Goal: Task Accomplishment & Management: Manage account settings

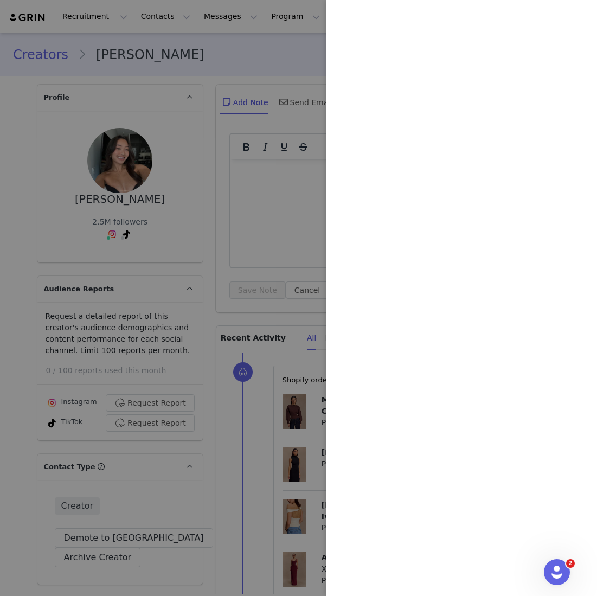
scroll to position [1440, 0]
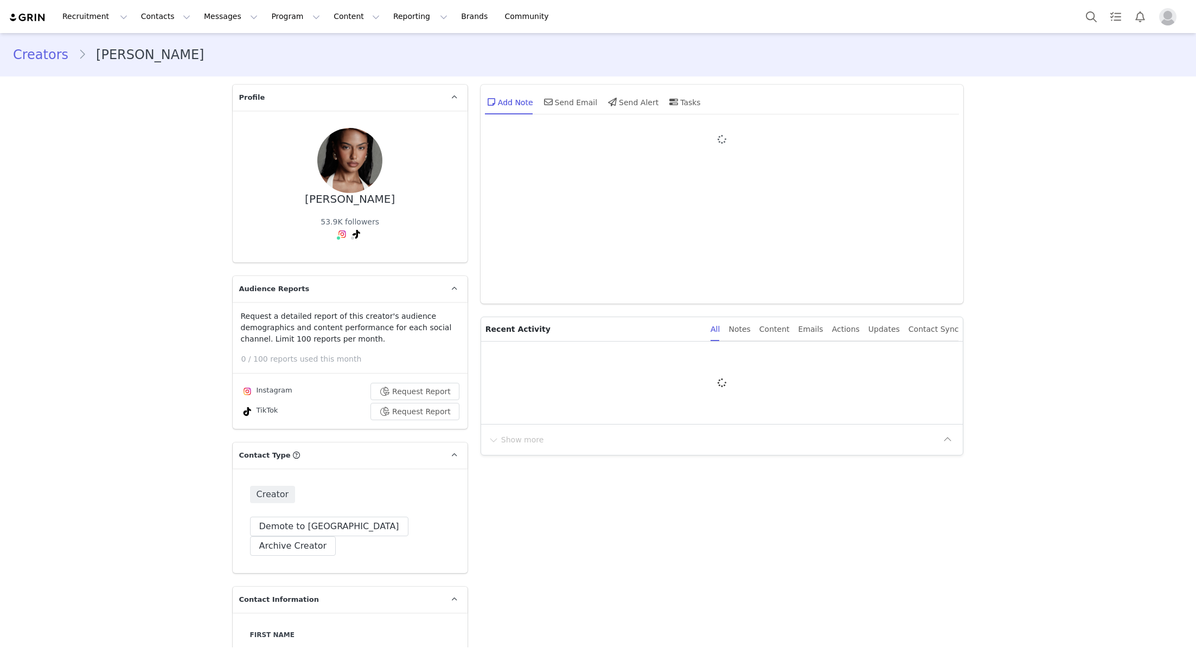
type input "+1 ([GEOGRAPHIC_DATA])"
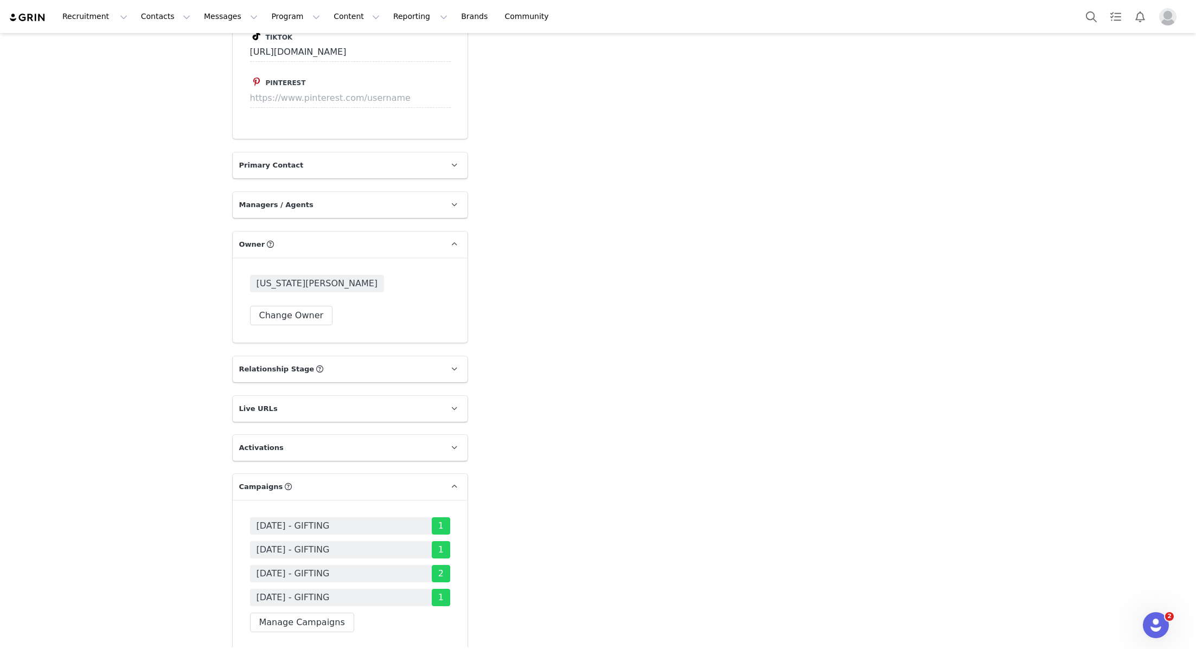
scroll to position [1554, 0]
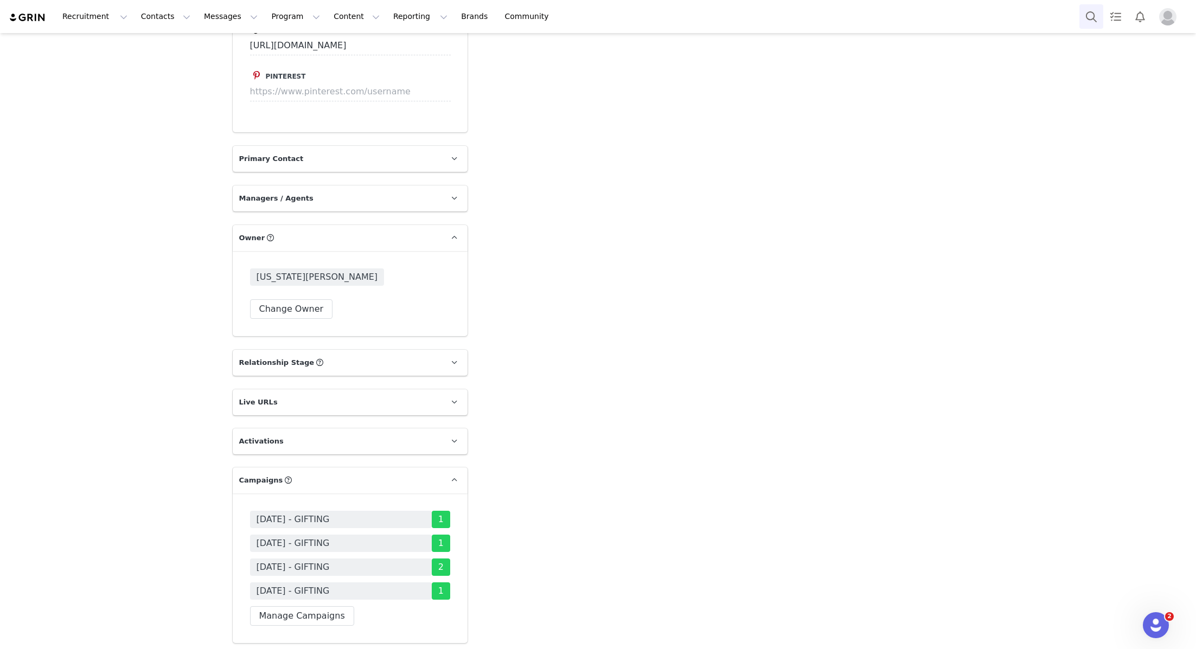
click at [1085, 10] on button "Search" at bounding box center [1091, 16] width 24 height 24
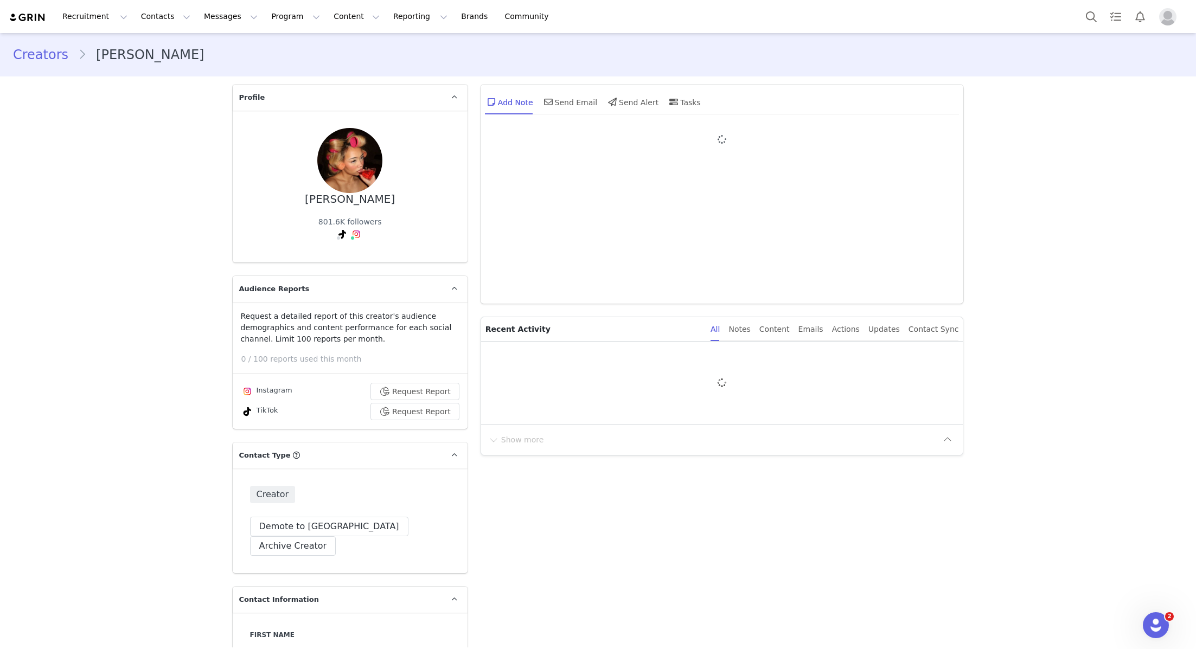
type input "+1 ([GEOGRAPHIC_DATA])"
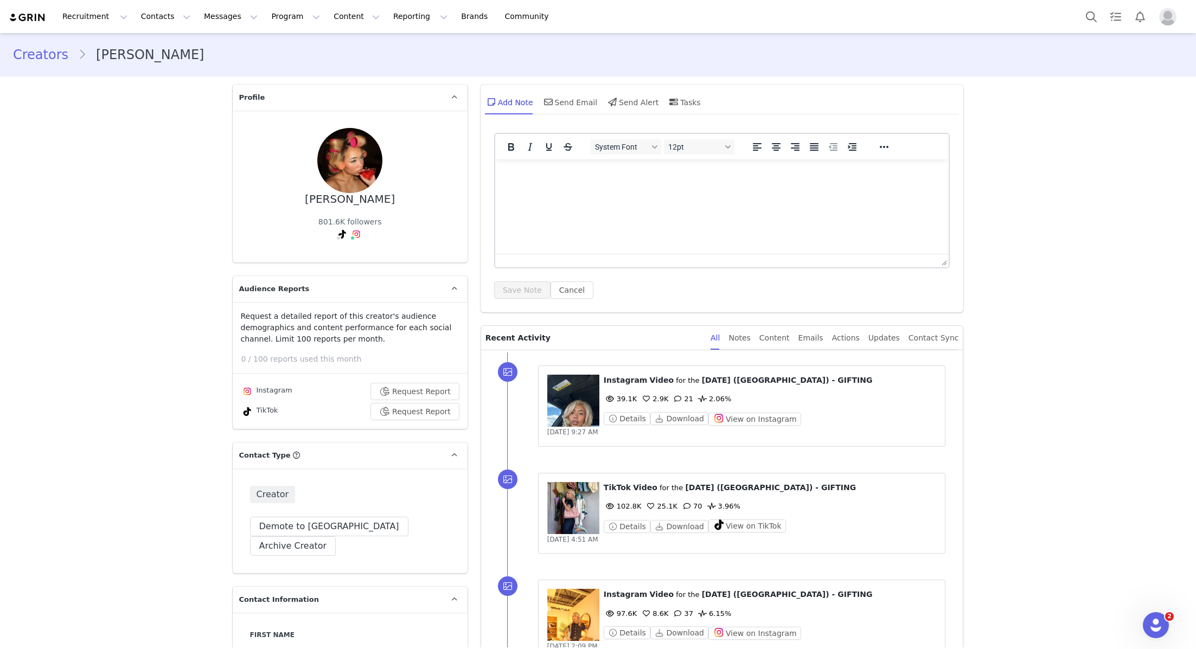
click at [951, 89] on div "Add Note Send Email Send Alert Tasks" at bounding box center [722, 102] width 475 height 26
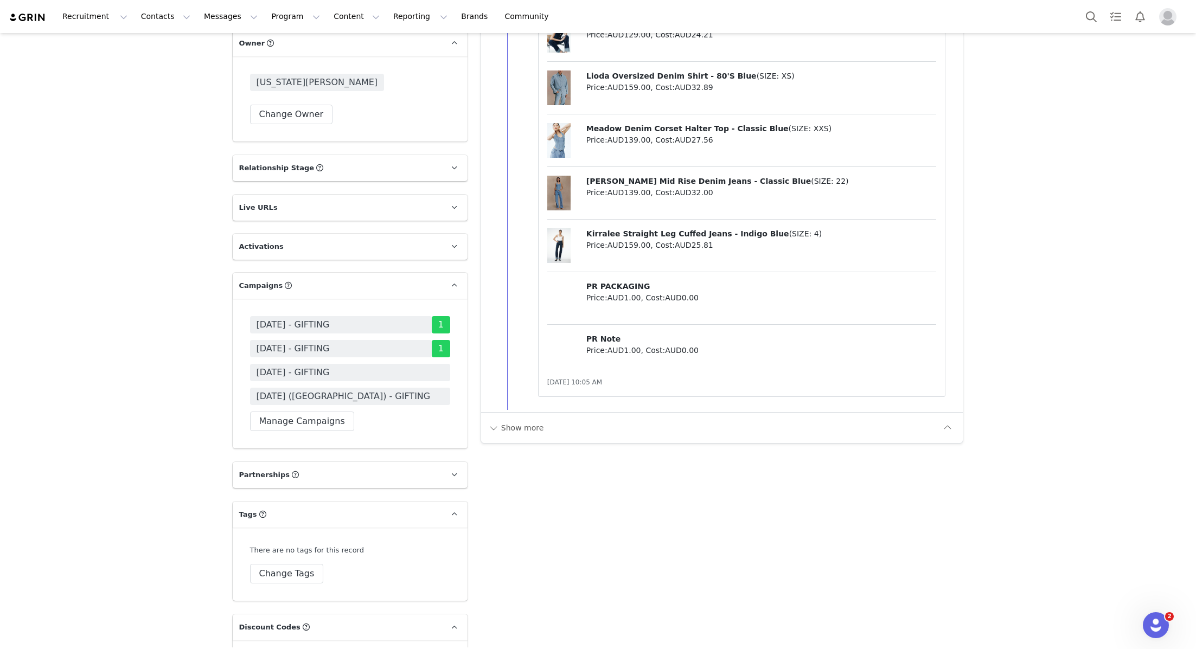
scroll to position [1716, 0]
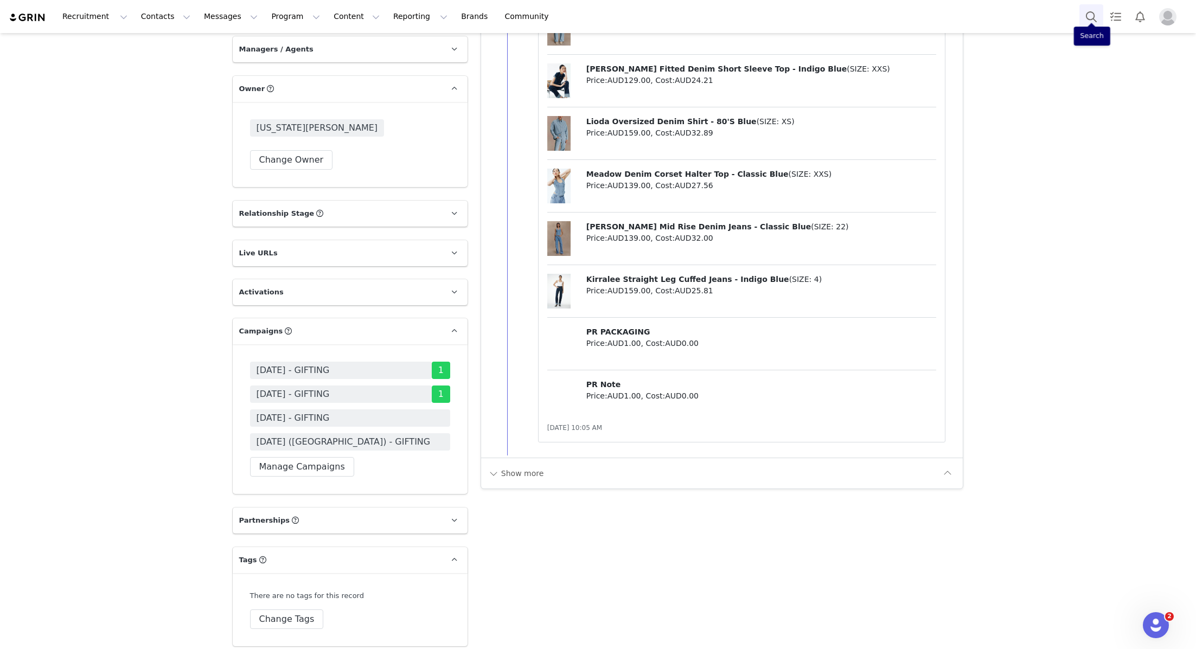
click at [1089, 16] on button "Search" at bounding box center [1091, 16] width 24 height 24
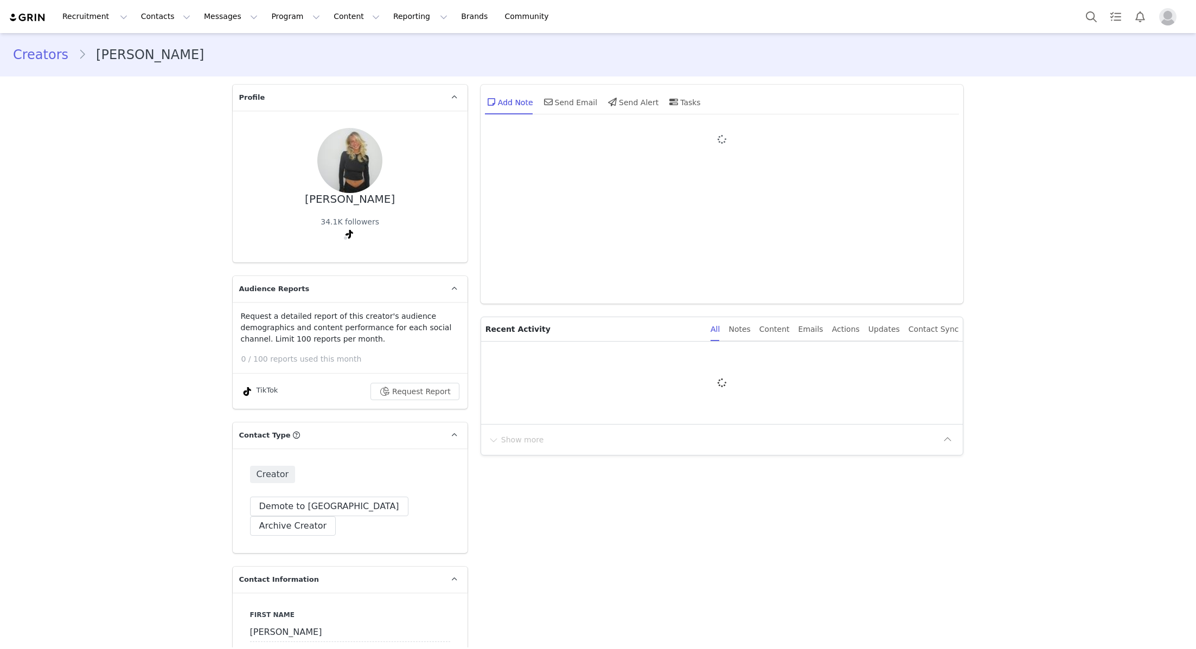
type input "+1 ([GEOGRAPHIC_DATA])"
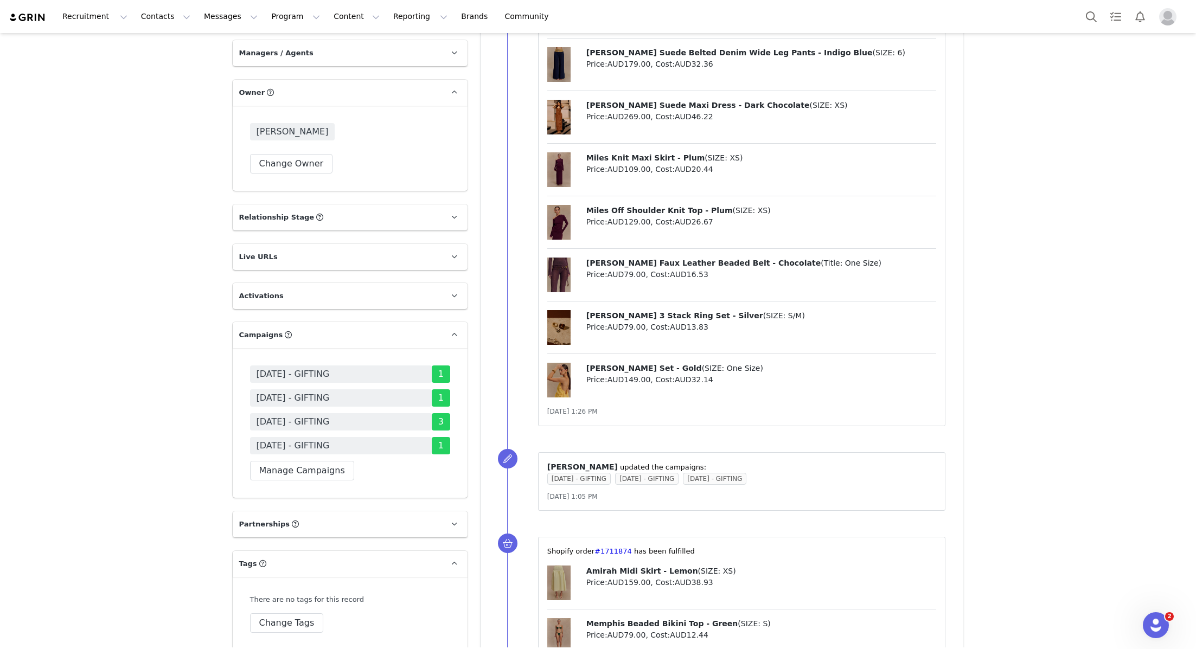
scroll to position [1711, 0]
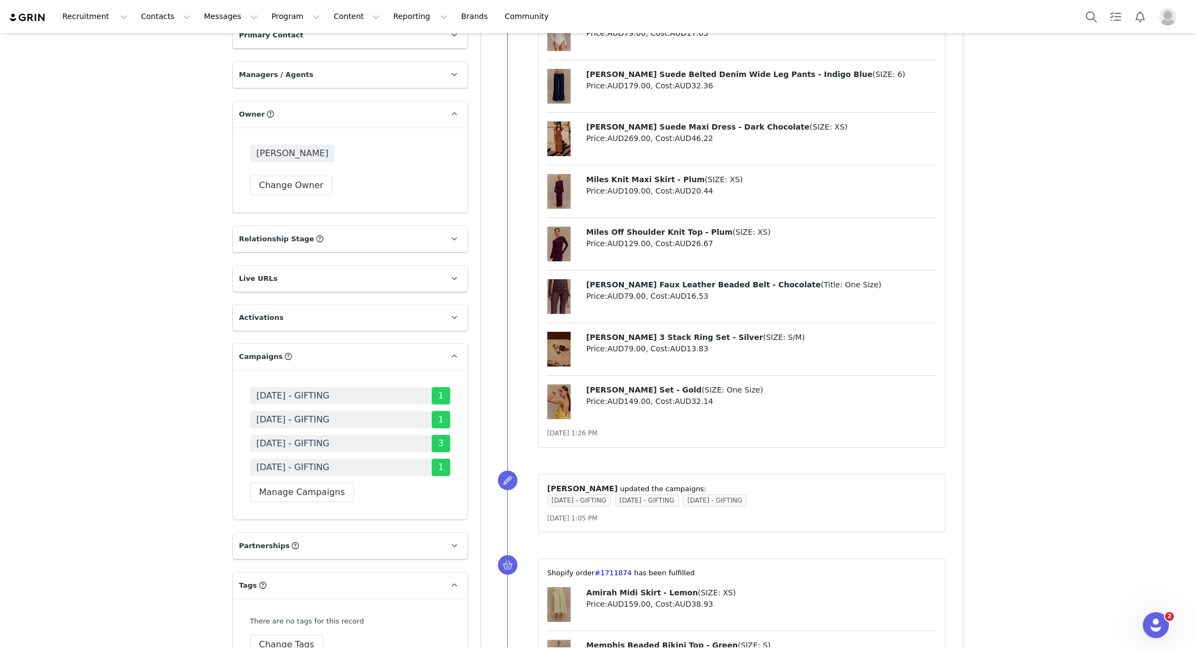
click at [1076, 22] on div "Recruitment Recruitment Creator Search Curated Lists Landing Pages Web Extensio…" at bounding box center [598, 16] width 1196 height 33
click at [1086, 21] on button "Search" at bounding box center [1091, 16] width 24 height 24
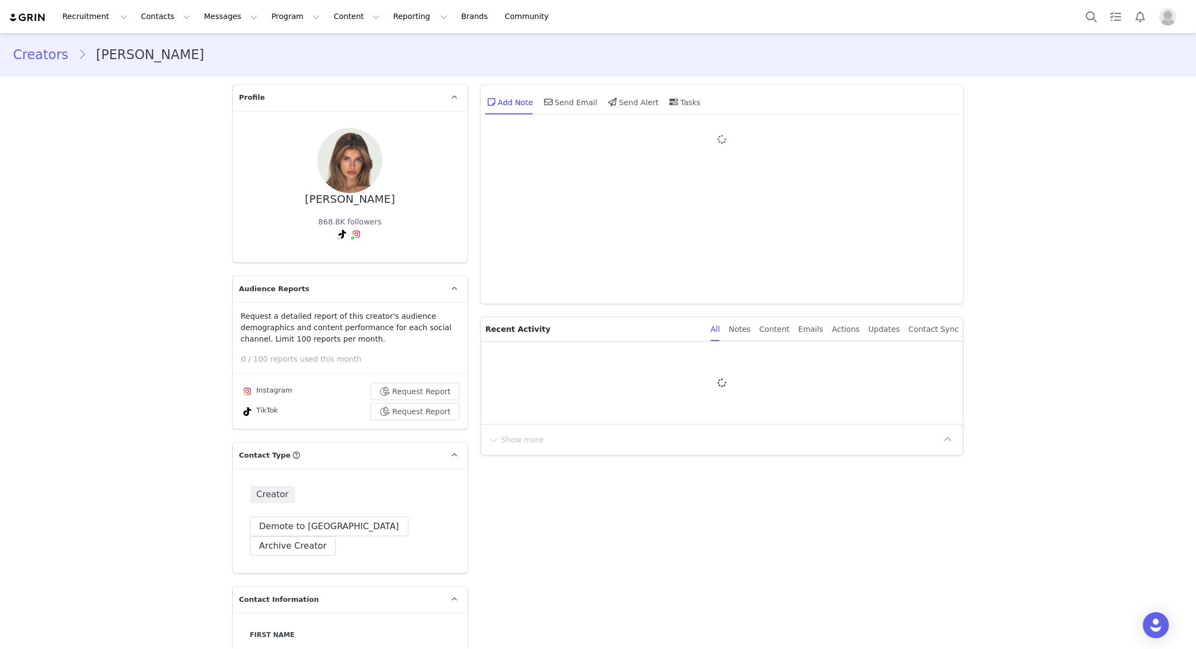
type input "+1 ([GEOGRAPHIC_DATA])"
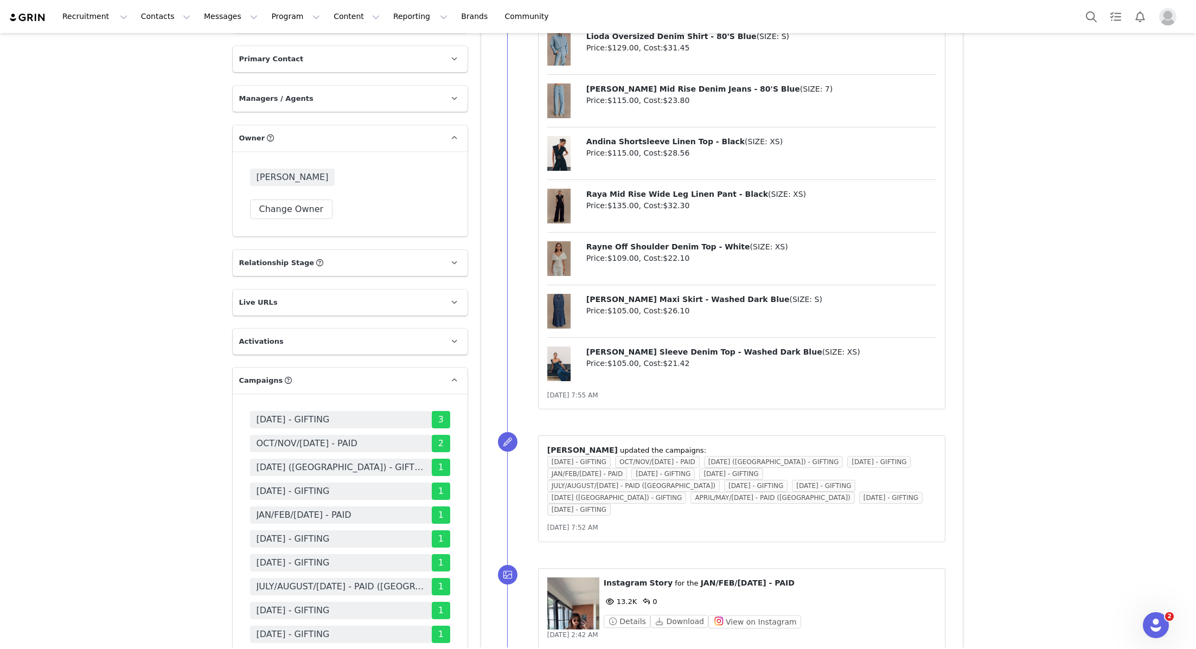
scroll to position [1661, 0]
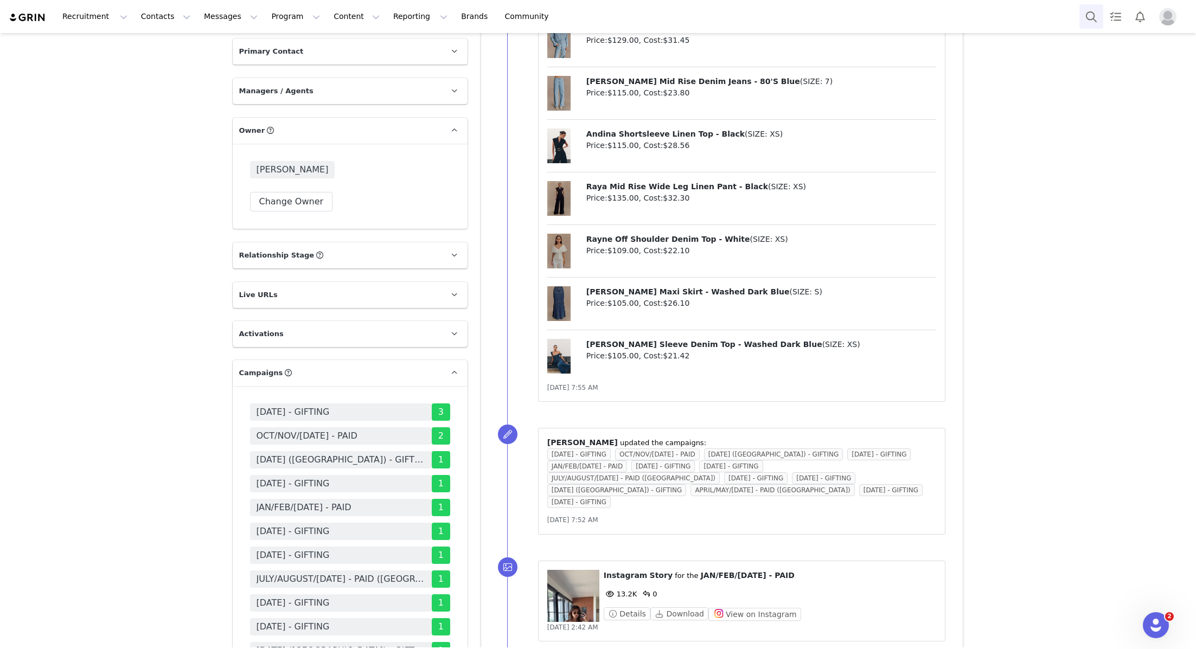
click at [1089, 8] on button "Search" at bounding box center [1091, 16] width 24 height 24
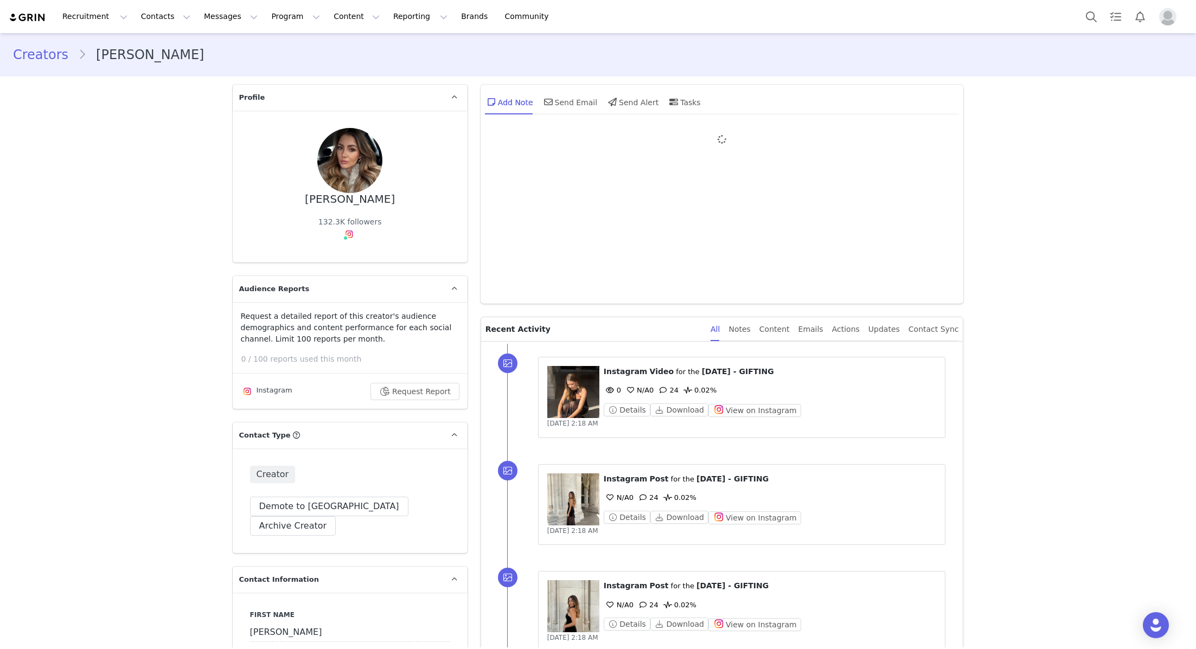
type input "+1 ([GEOGRAPHIC_DATA])"
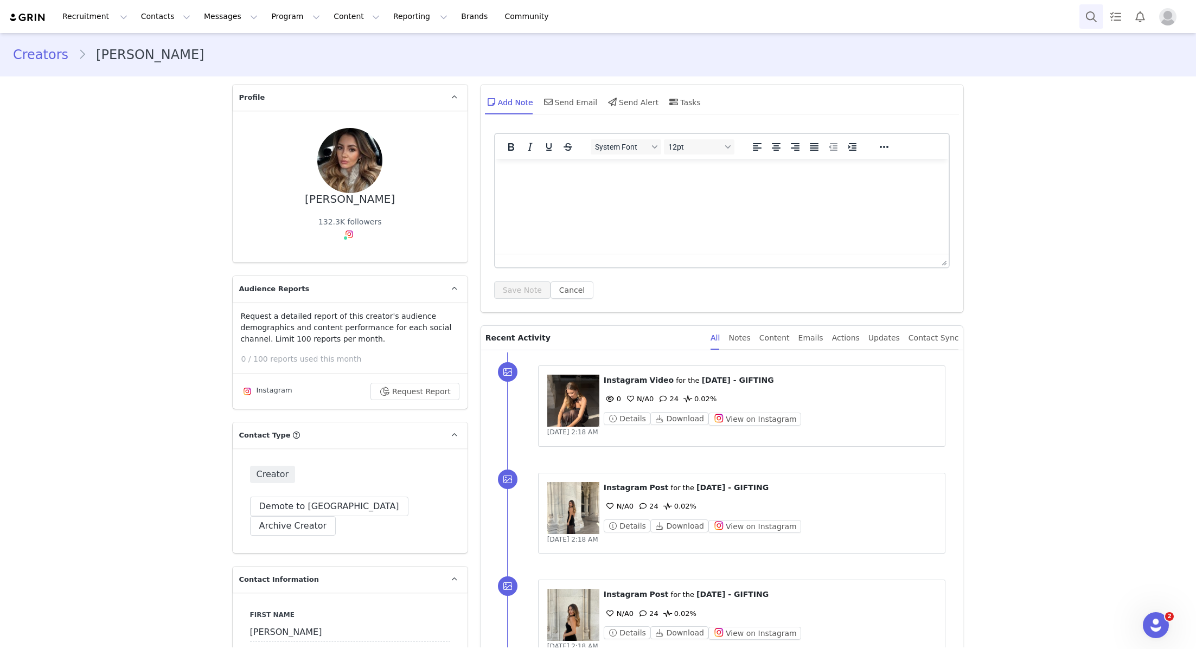
click at [1080, 22] on button "Search" at bounding box center [1091, 16] width 24 height 24
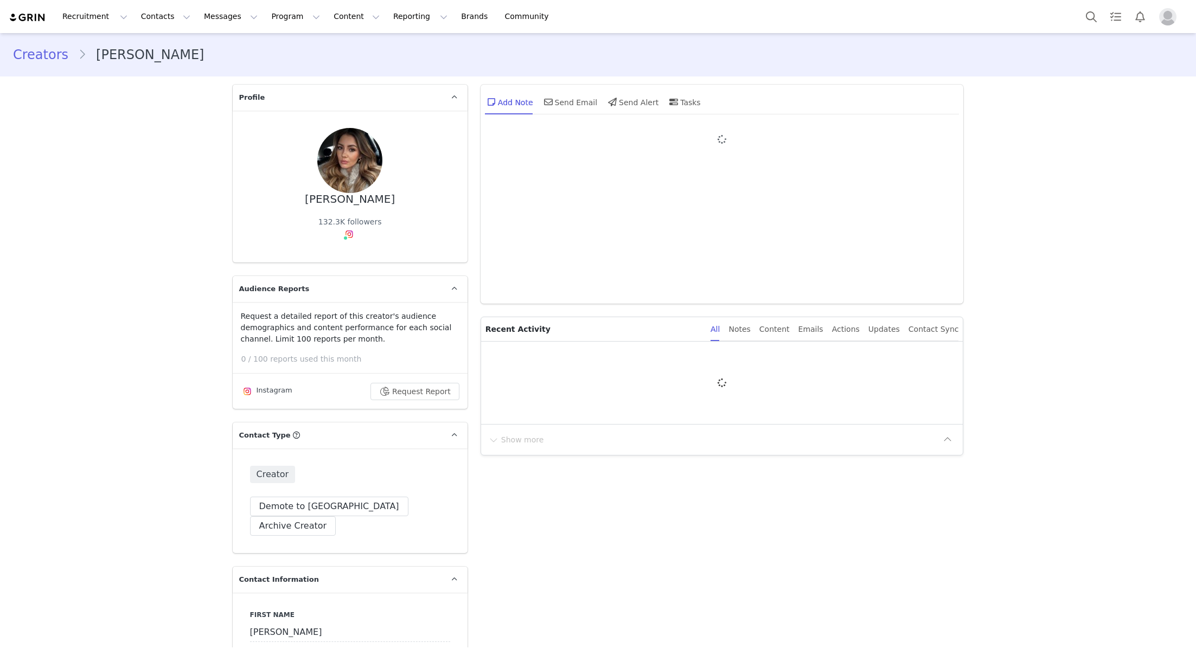
type input "+1 ([GEOGRAPHIC_DATA])"
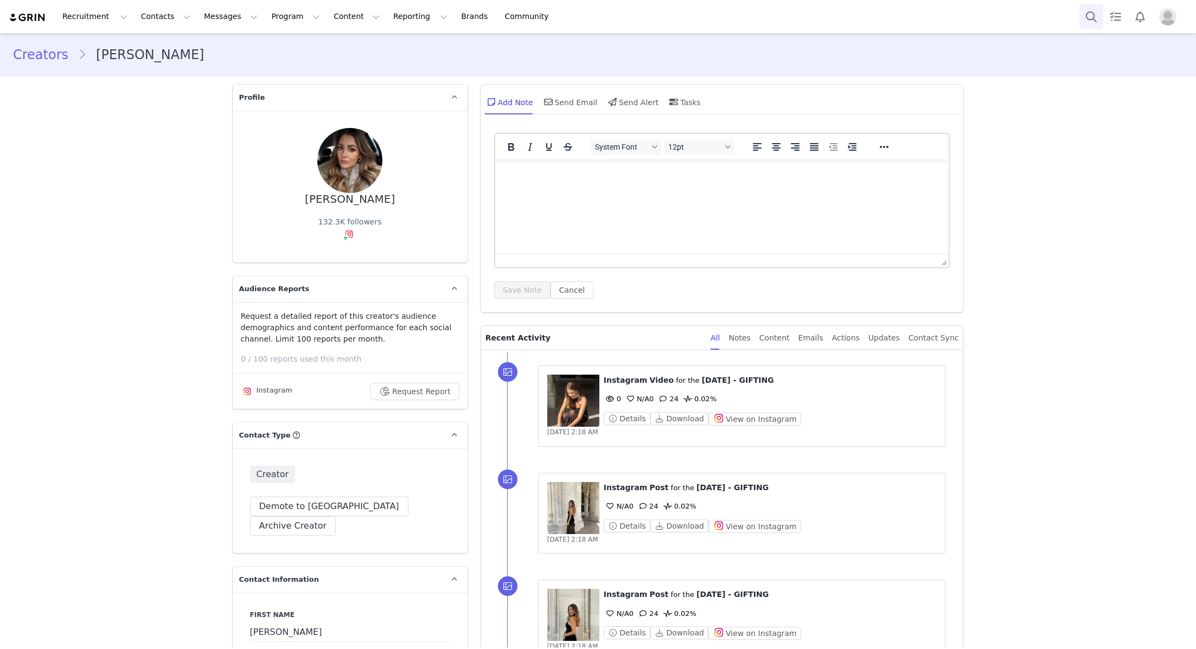
click at [1087, 17] on button "Search" at bounding box center [1091, 16] width 24 height 24
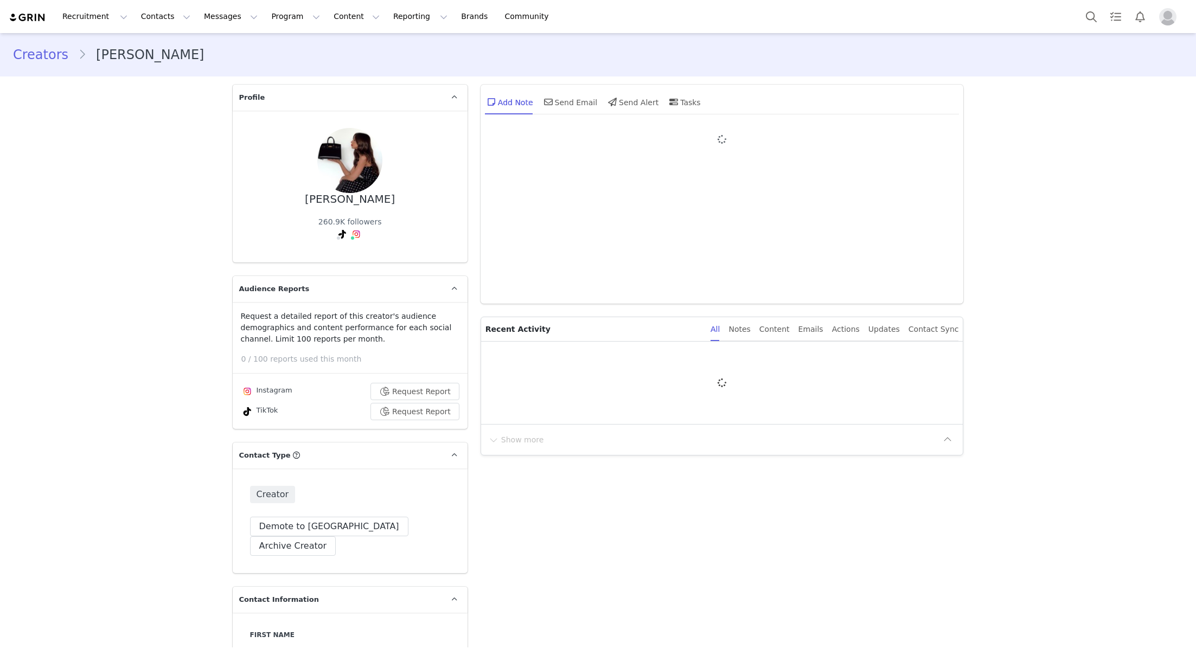
type input "+1 ([GEOGRAPHIC_DATA])"
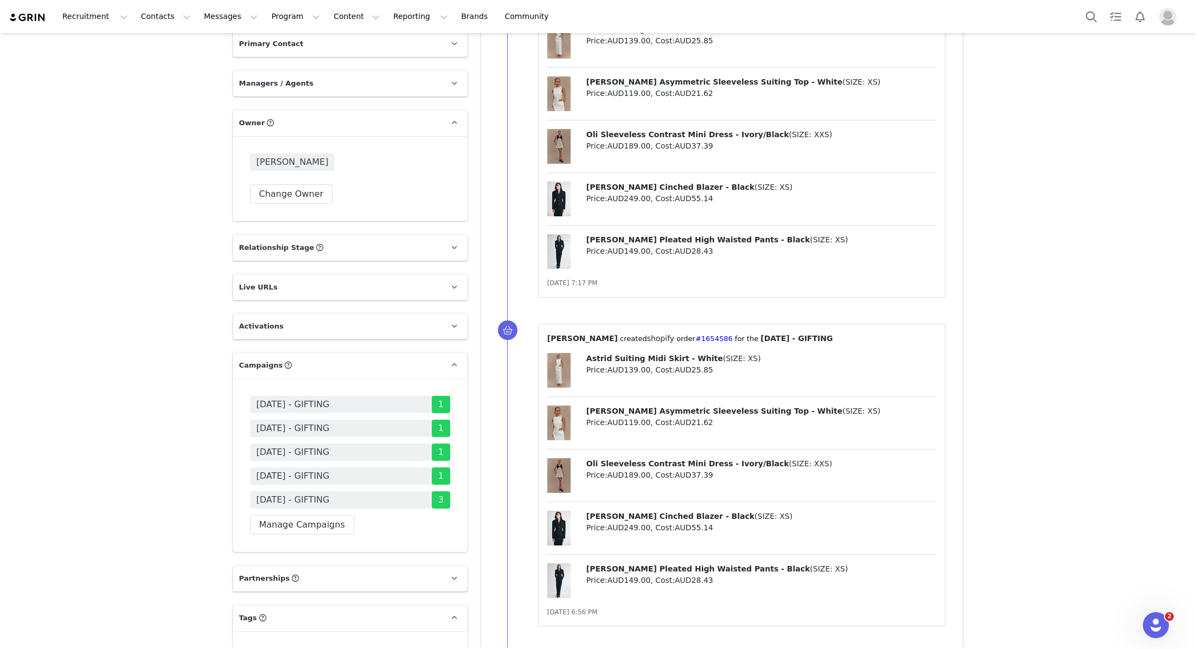
scroll to position [1620, 0]
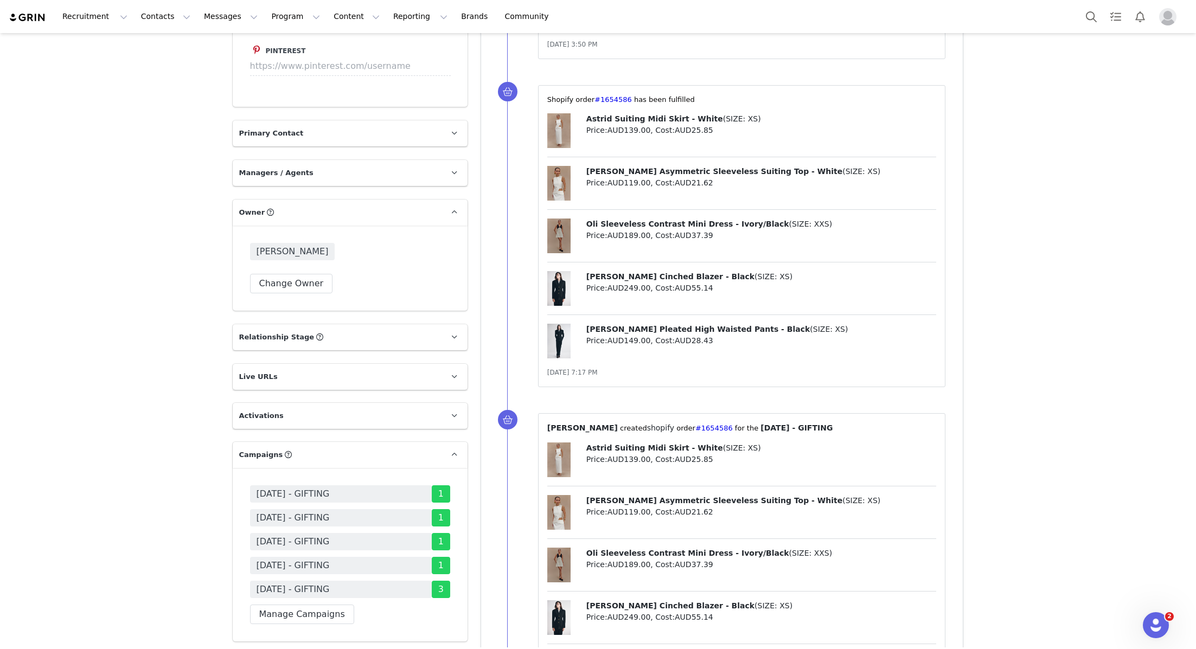
click at [1078, 15] on div "Recruitment Recruitment Creator Search Curated Lists Landing Pages Web Extensio…" at bounding box center [598, 16] width 1196 height 33
click at [1087, 17] on button "Search" at bounding box center [1091, 16] width 24 height 24
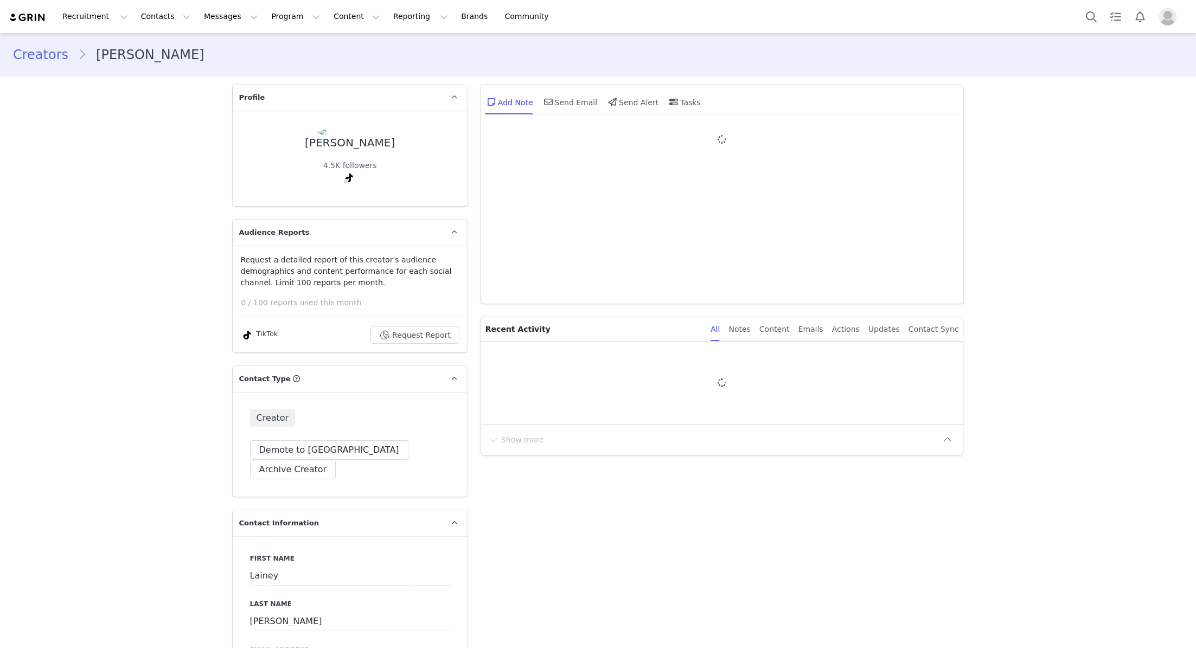
type input "+1 ([GEOGRAPHIC_DATA])"
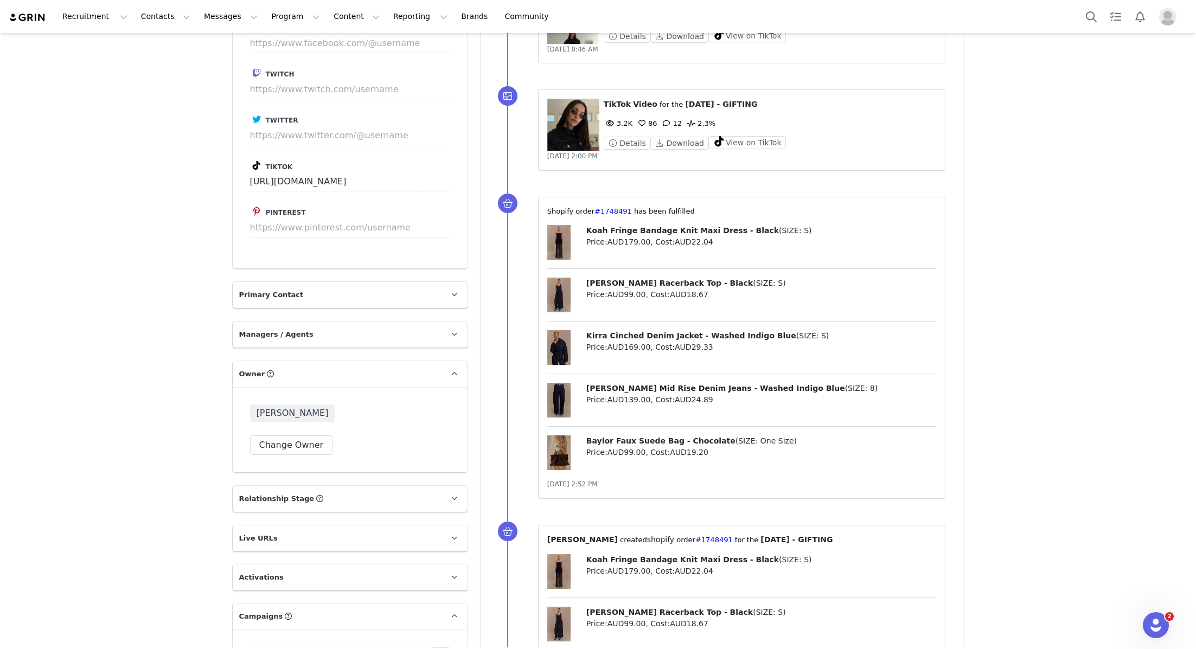
scroll to position [1562, 0]
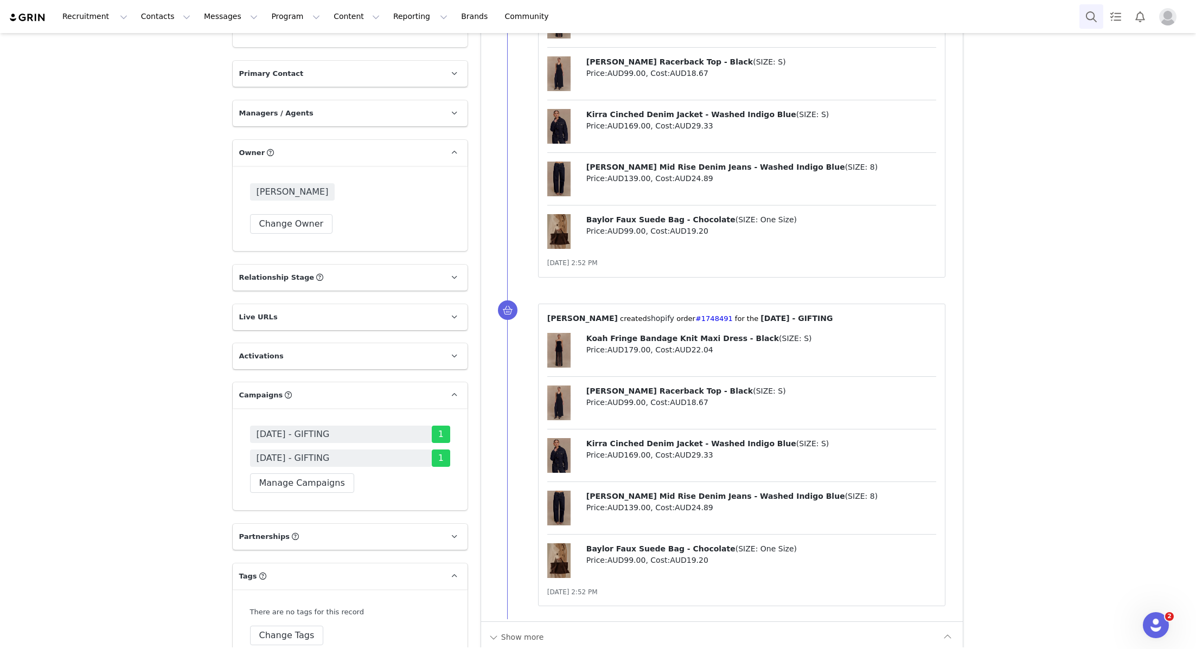
click at [1088, 15] on button "Search" at bounding box center [1091, 16] width 24 height 24
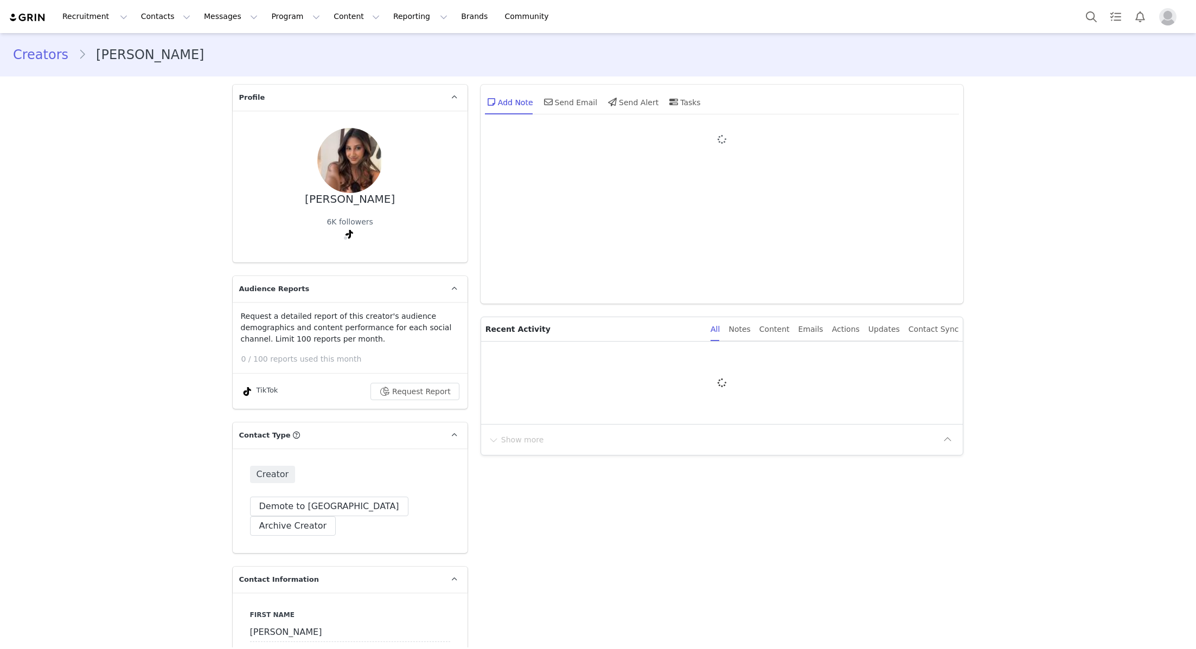
type input "+1 ([GEOGRAPHIC_DATA])"
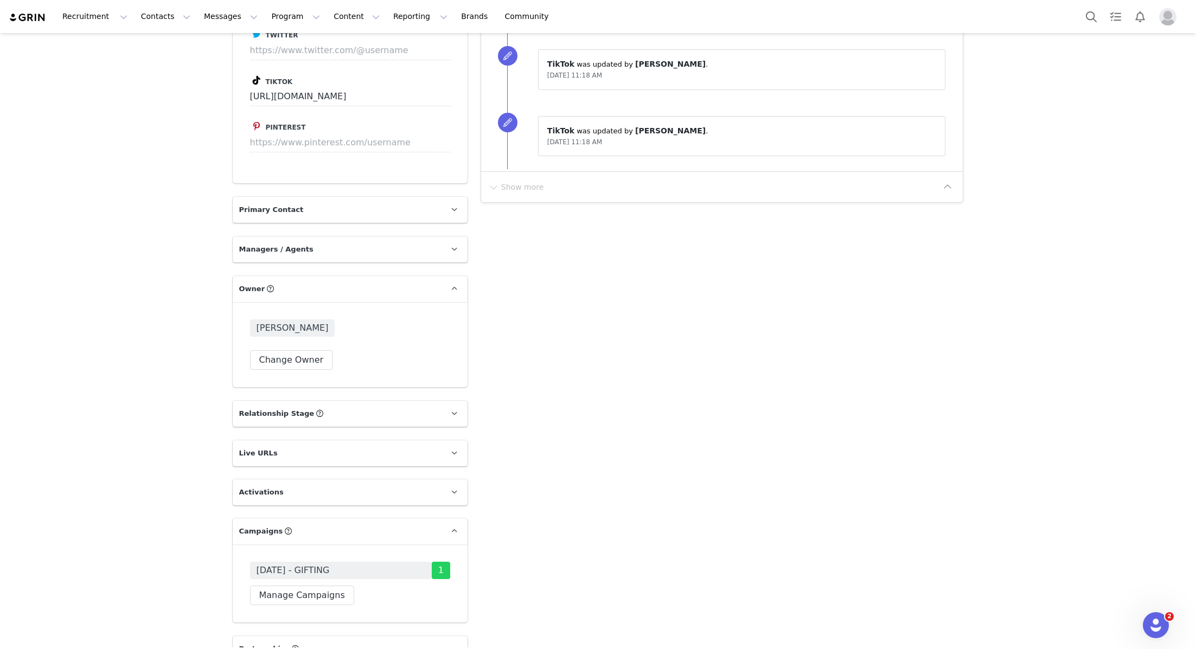
scroll to position [1602, 0]
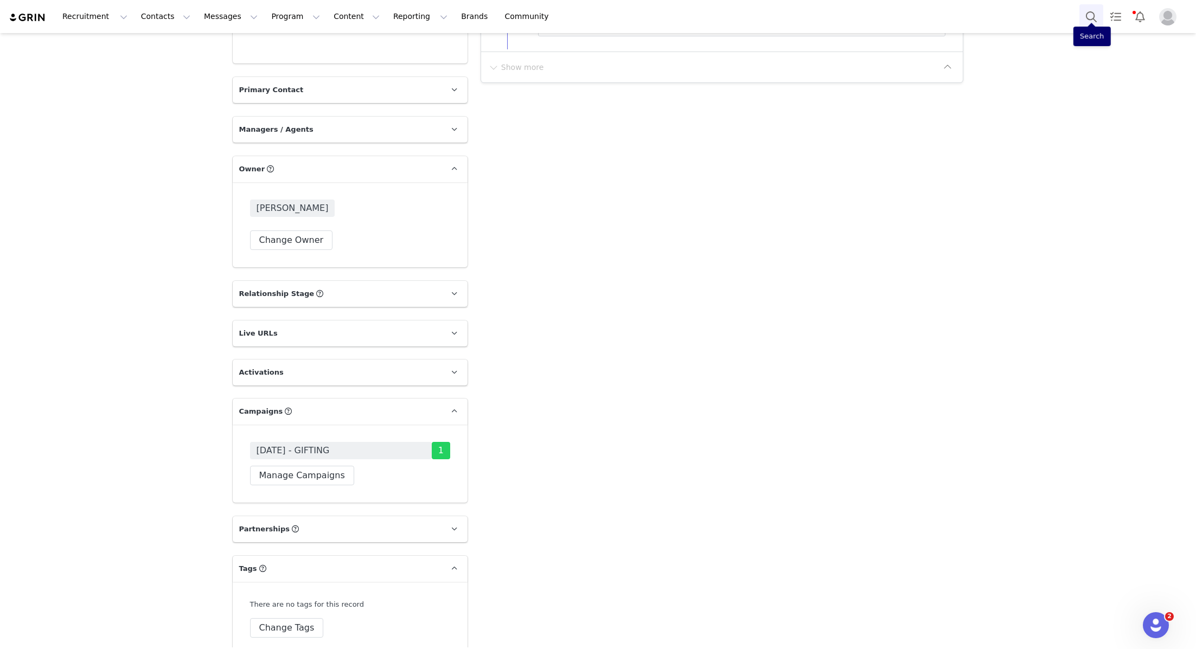
click at [1087, 12] on button "Search" at bounding box center [1091, 16] width 24 height 24
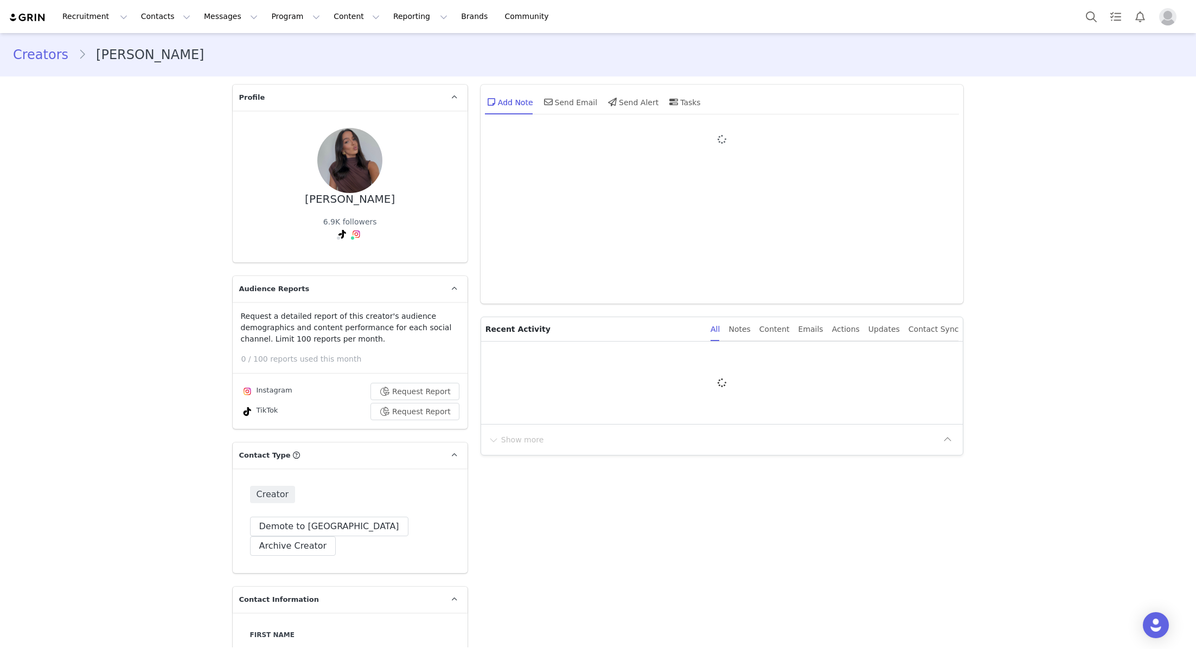
type input "+1 ([GEOGRAPHIC_DATA])"
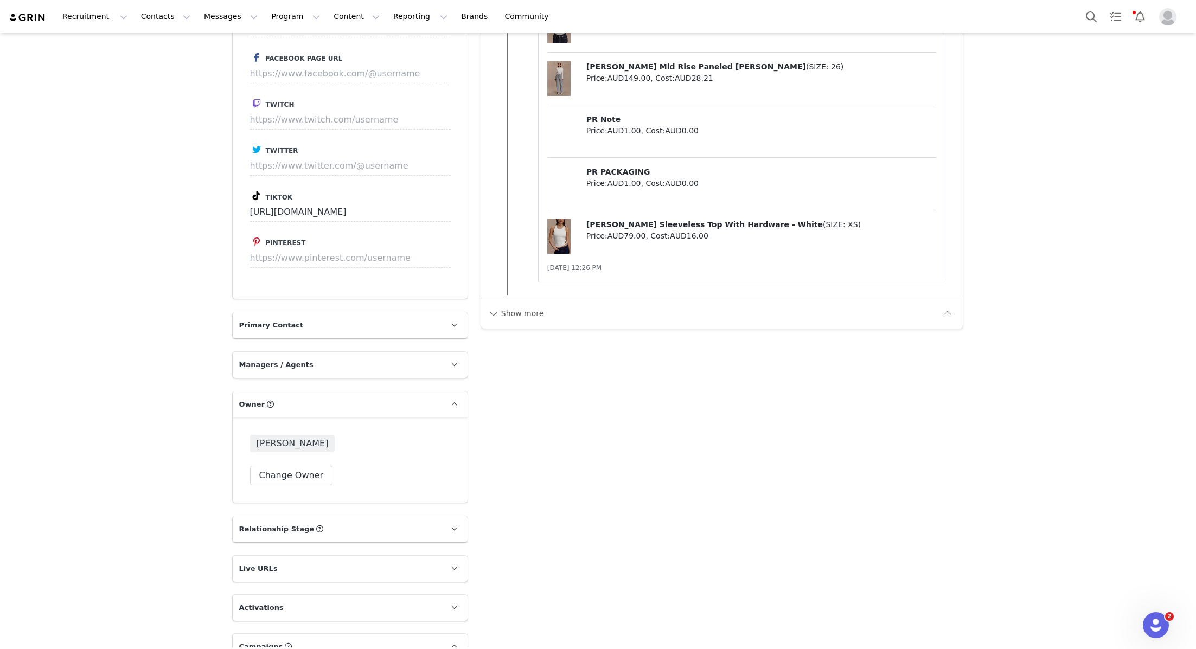
scroll to position [1541, 0]
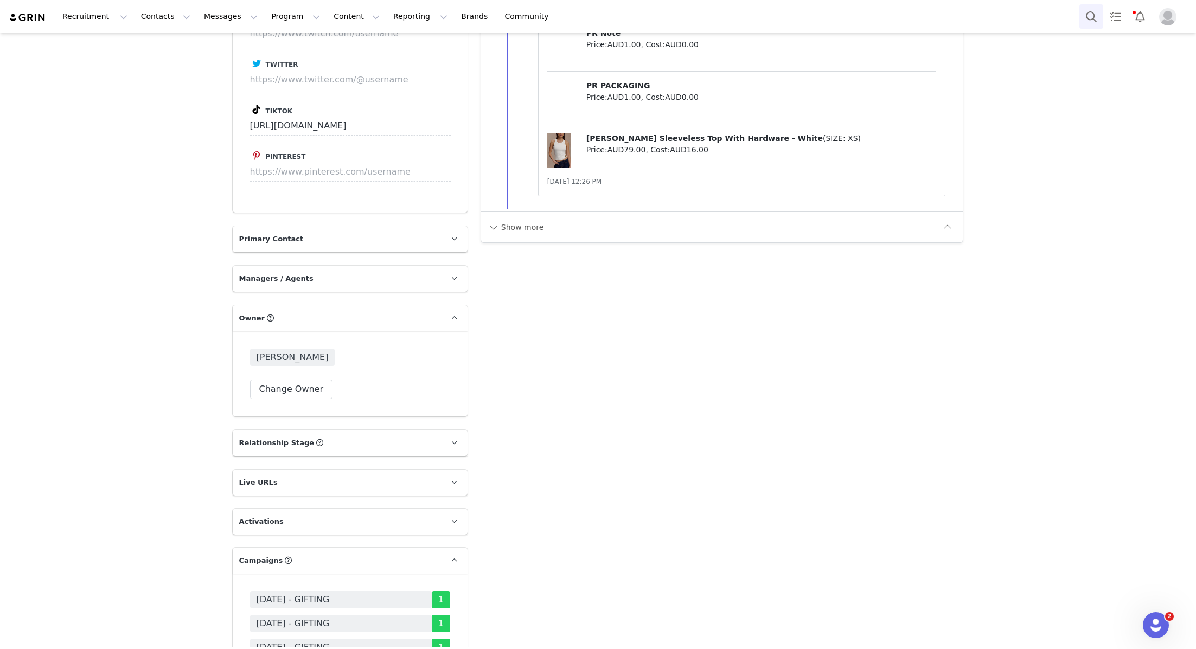
click at [1095, 19] on button "Search" at bounding box center [1091, 16] width 24 height 24
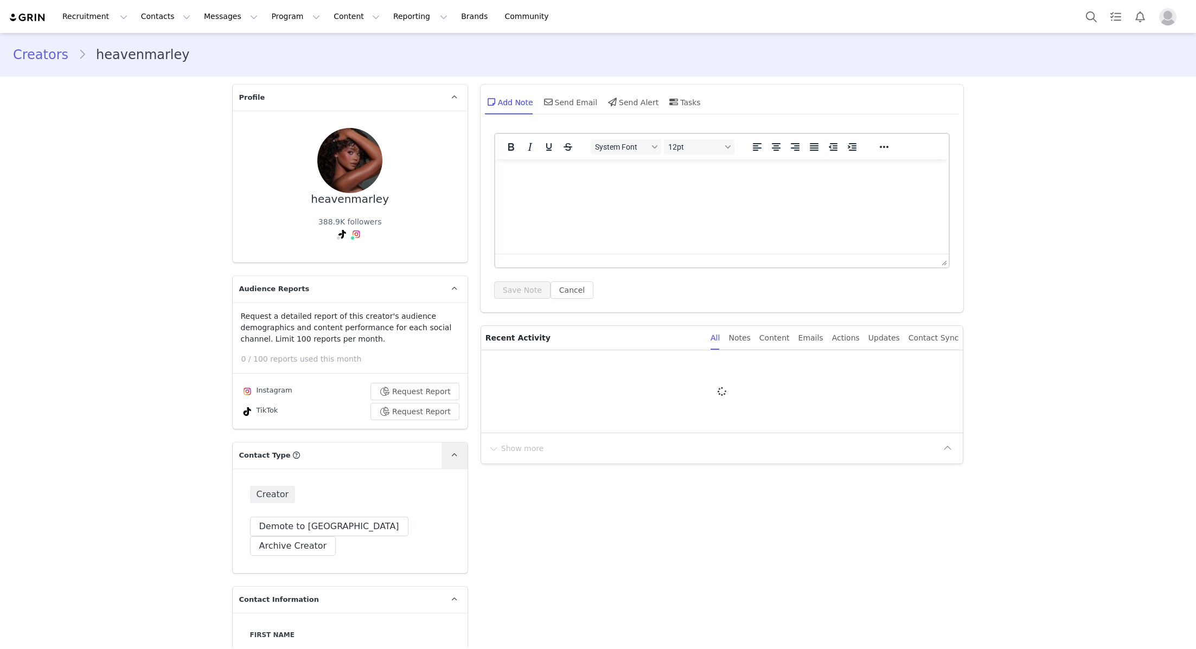
type input "+1 ([GEOGRAPHIC_DATA])"
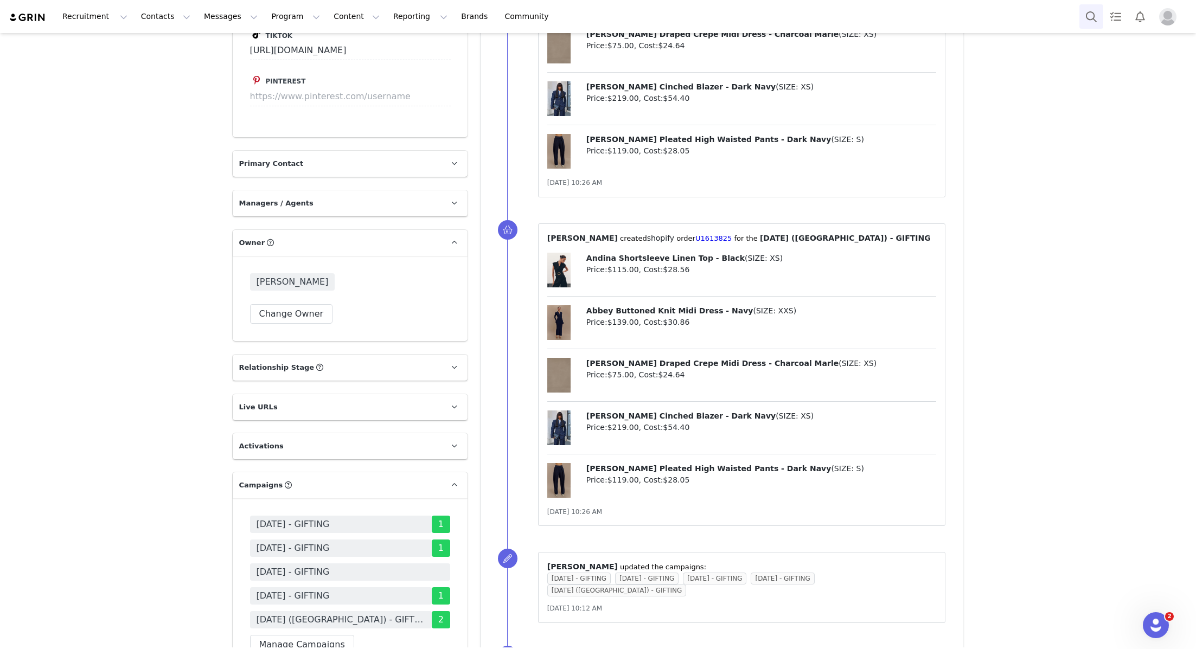
click at [1085, 17] on button "Search" at bounding box center [1091, 16] width 24 height 24
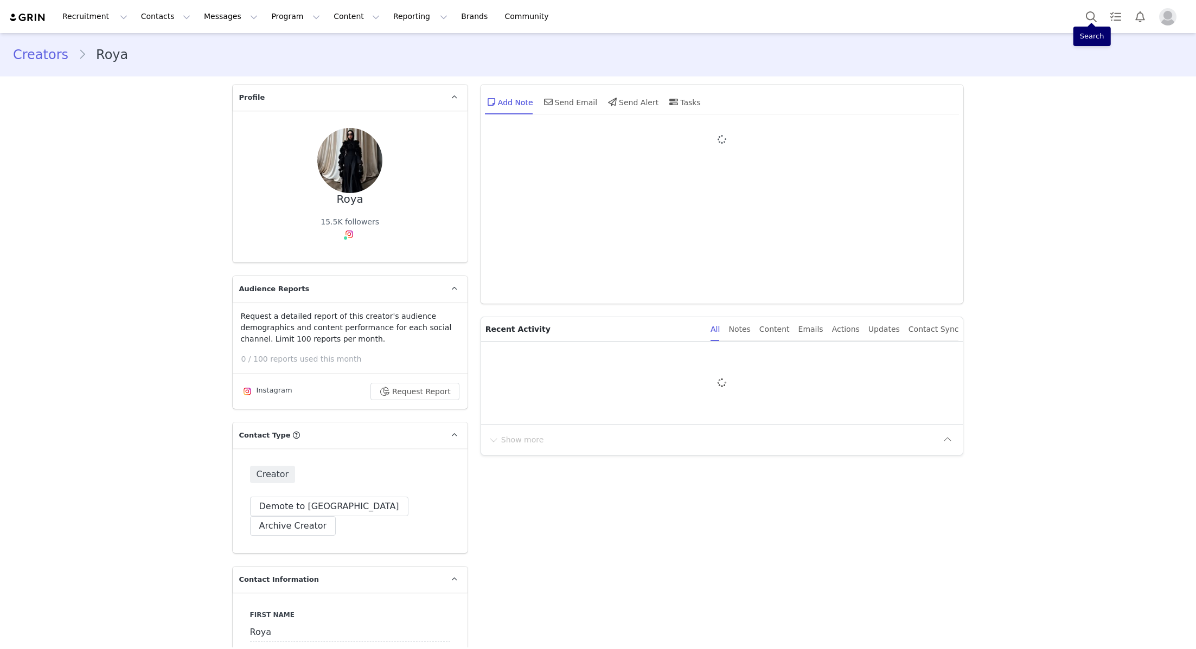
type input "+1 ([GEOGRAPHIC_DATA])"
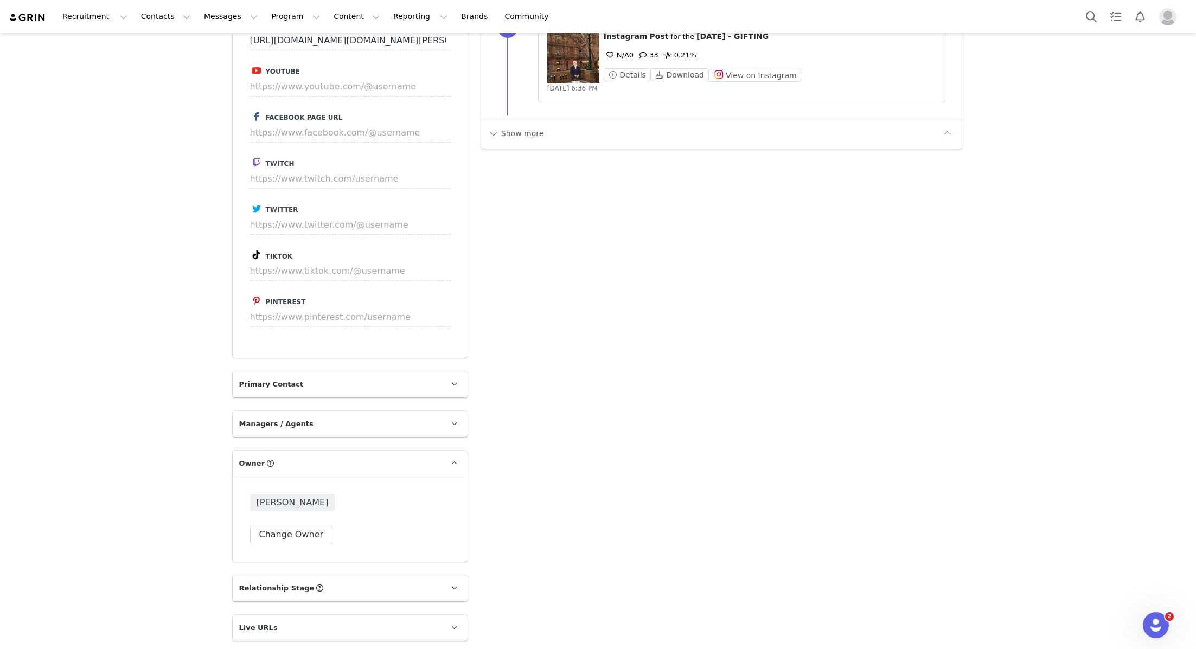
scroll to position [1467, 0]
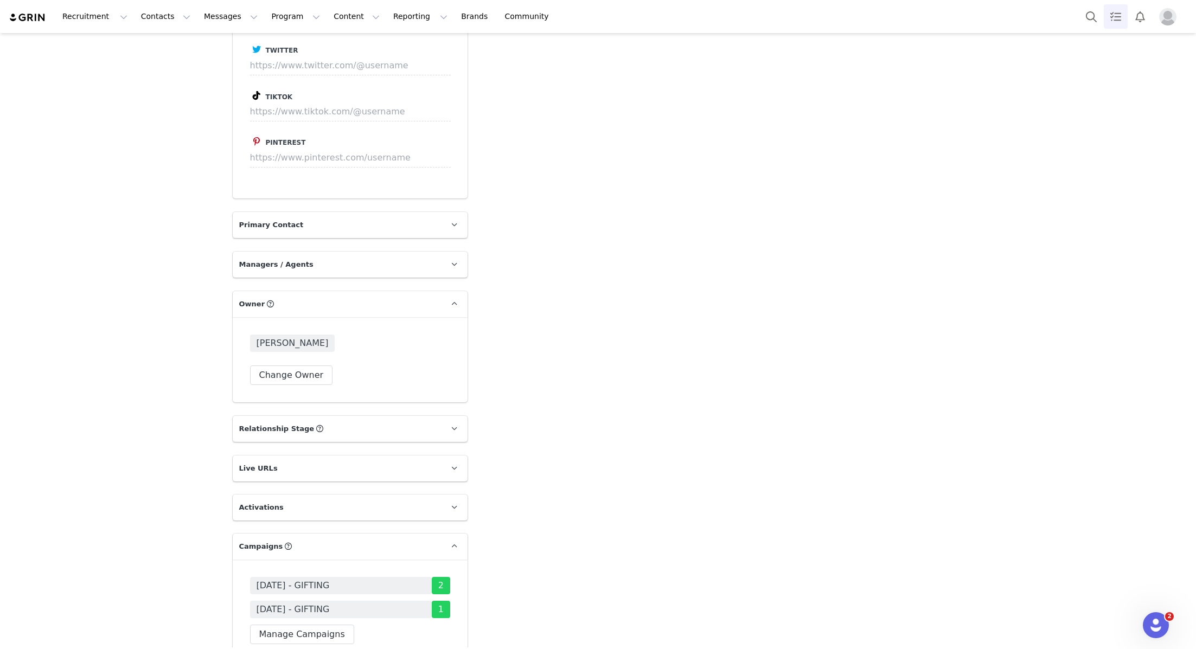
click at [1108, 16] on link "Tasks" at bounding box center [1116, 16] width 24 height 24
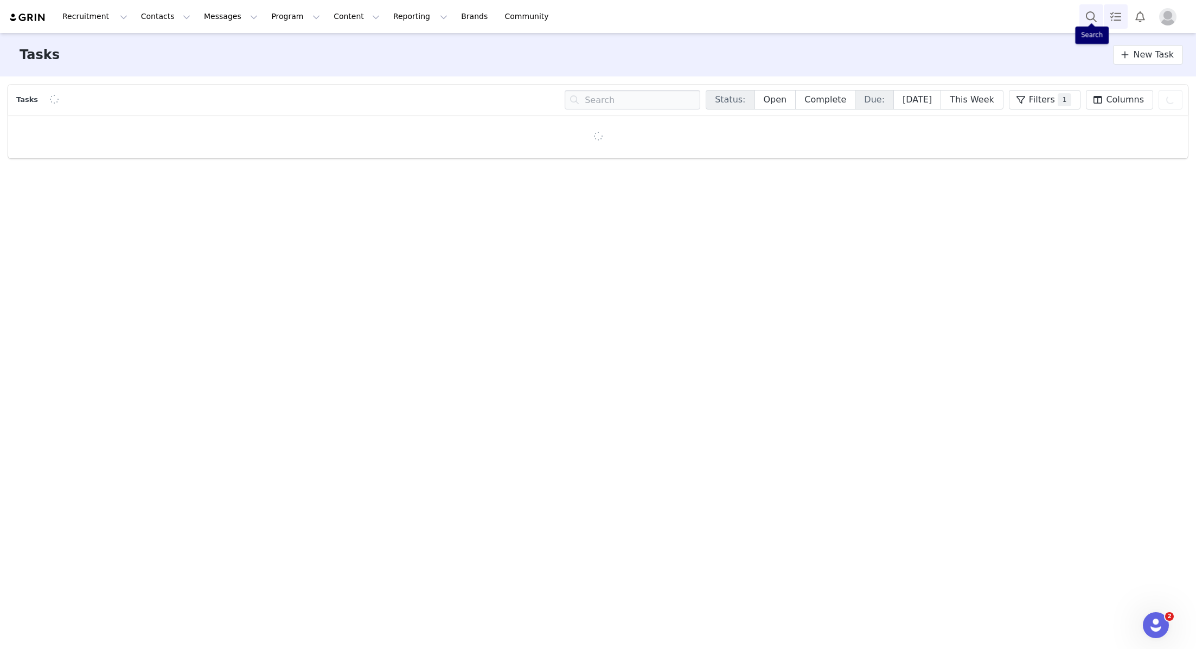
click at [1091, 17] on button "Search" at bounding box center [1091, 16] width 24 height 24
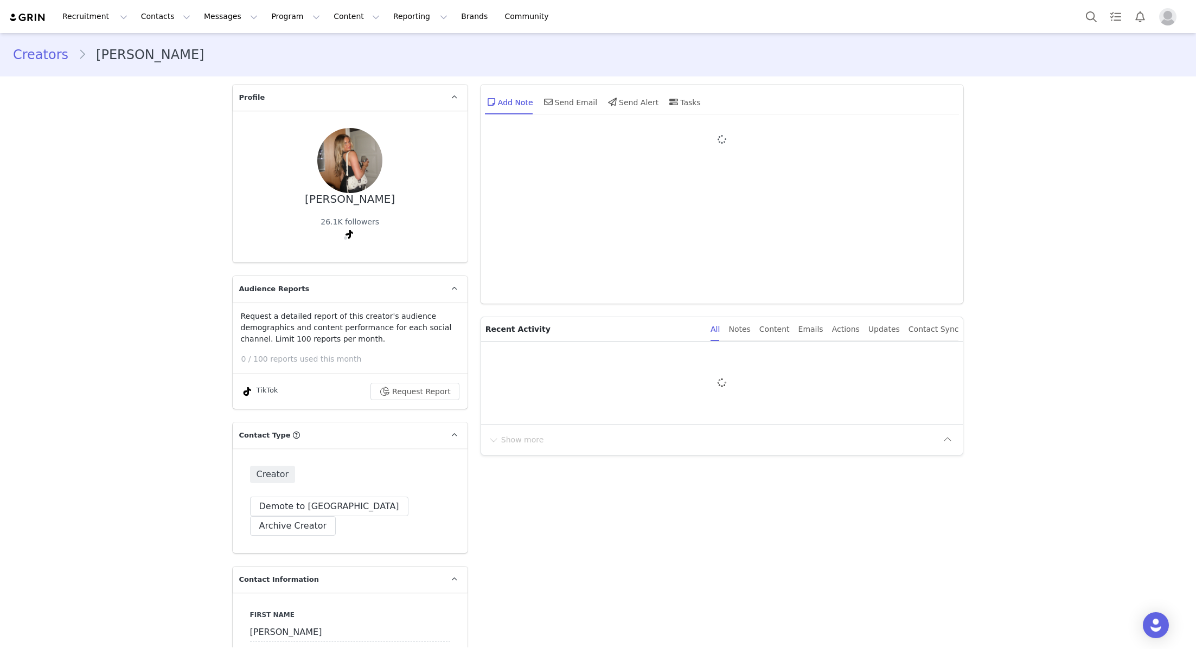
type input "+1 ([GEOGRAPHIC_DATA])"
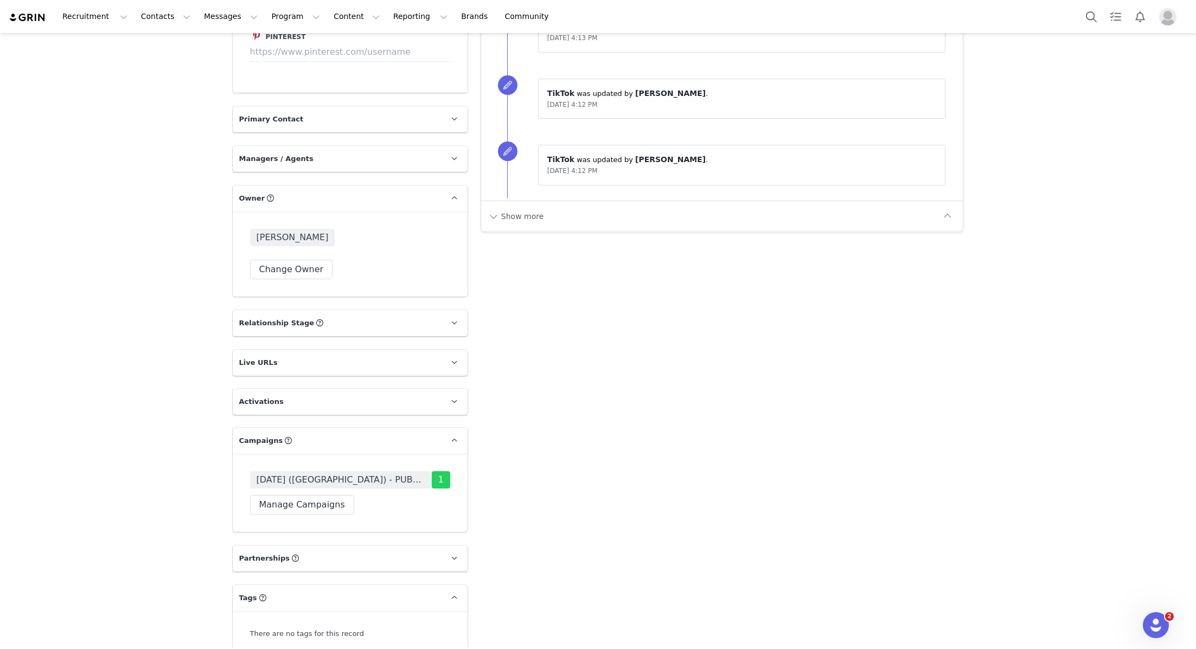
scroll to position [1572, 0]
click at [1085, 12] on button "Search" at bounding box center [1091, 16] width 24 height 24
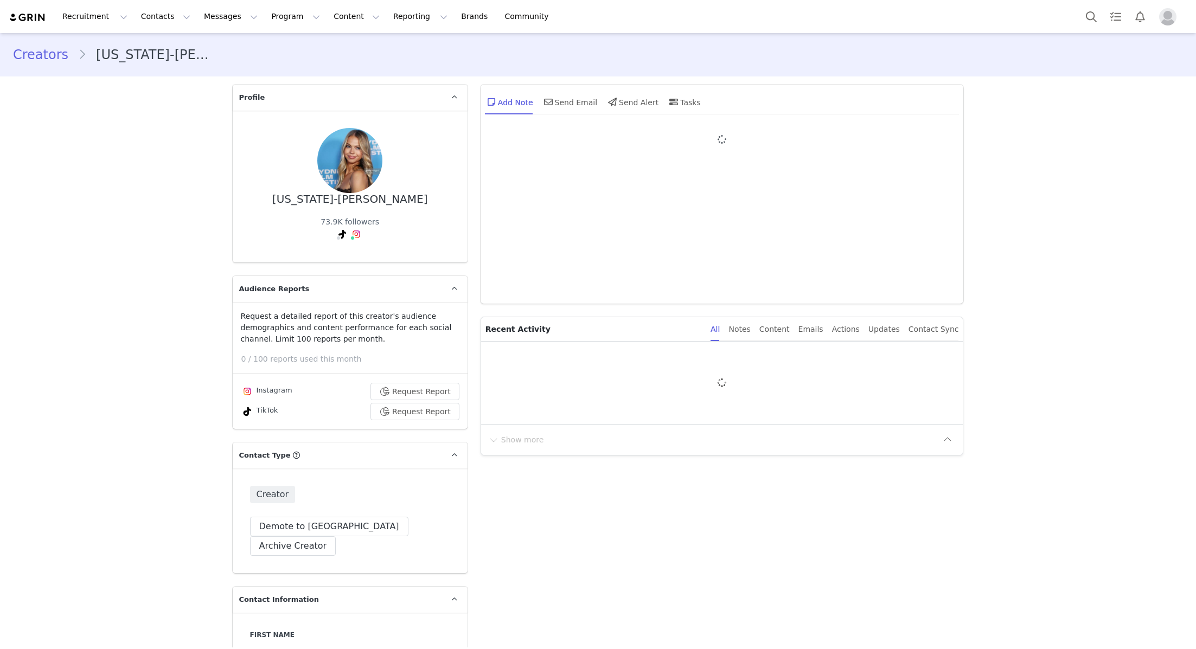
type input "+1 ([GEOGRAPHIC_DATA])"
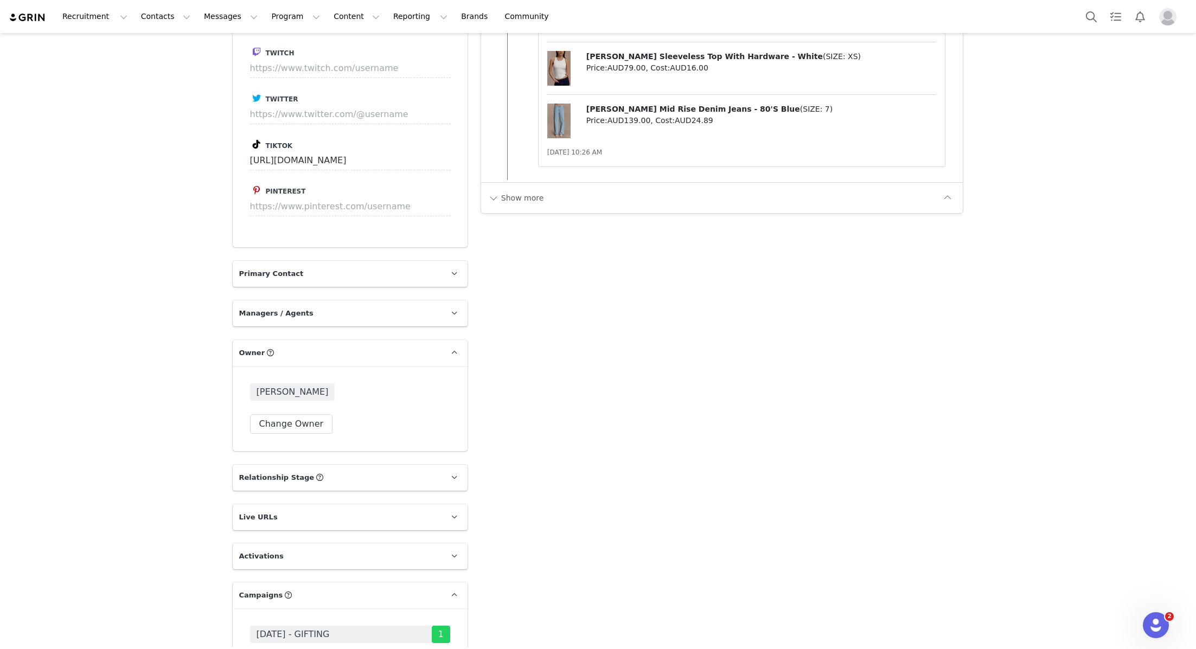
scroll to position [1466, 0]
click at [1089, 11] on button "Search" at bounding box center [1091, 16] width 24 height 24
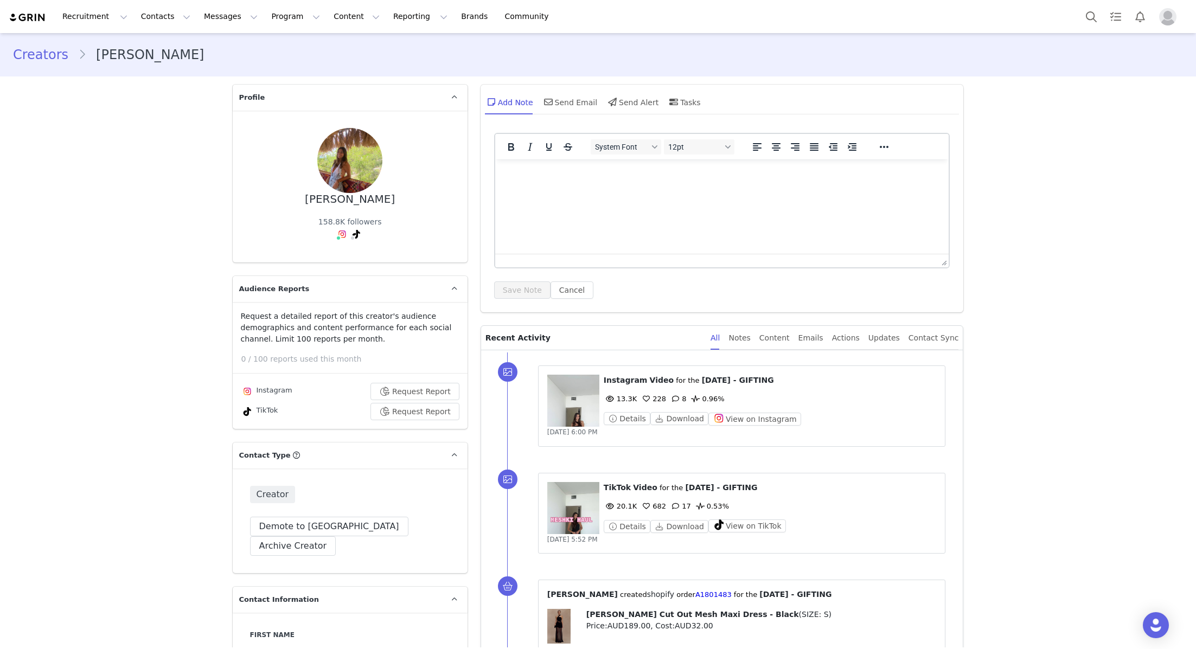
type input "+1 ([GEOGRAPHIC_DATA])"
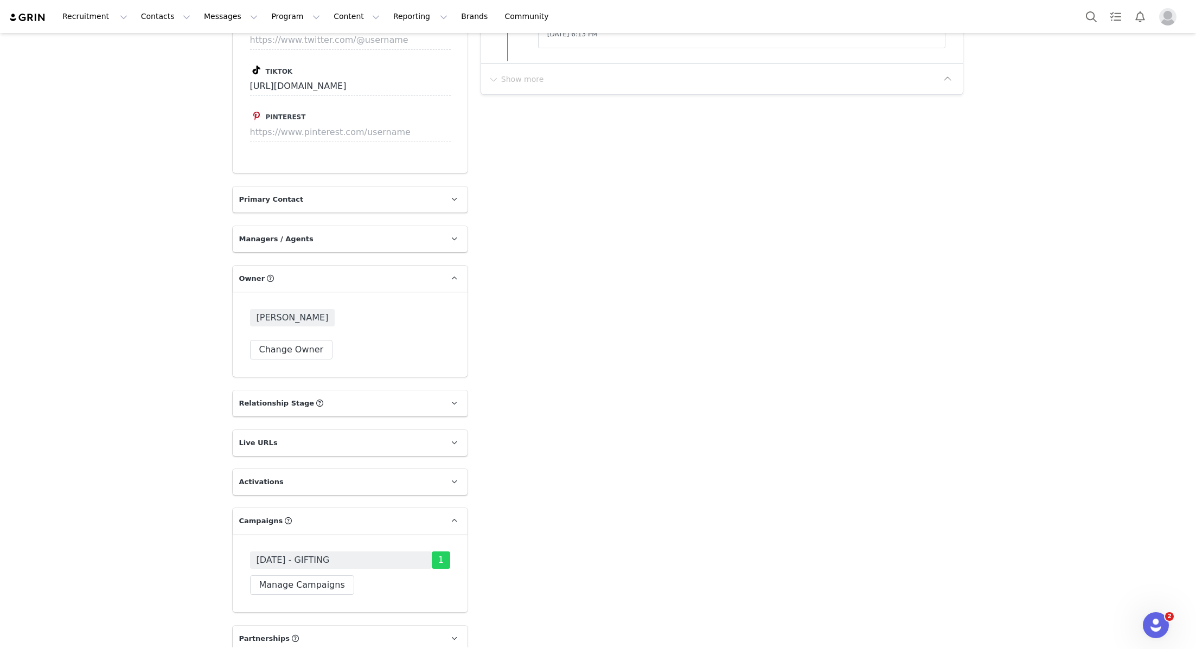
scroll to position [1653, 0]
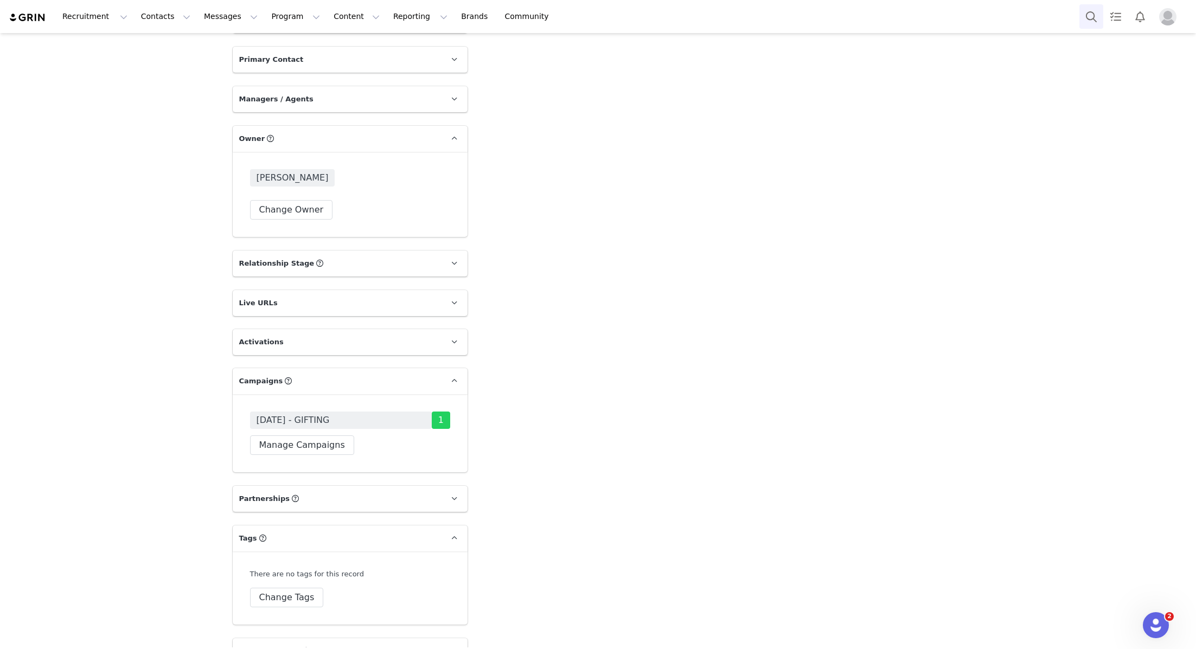
click at [1088, 28] on button "Search" at bounding box center [1091, 16] width 24 height 24
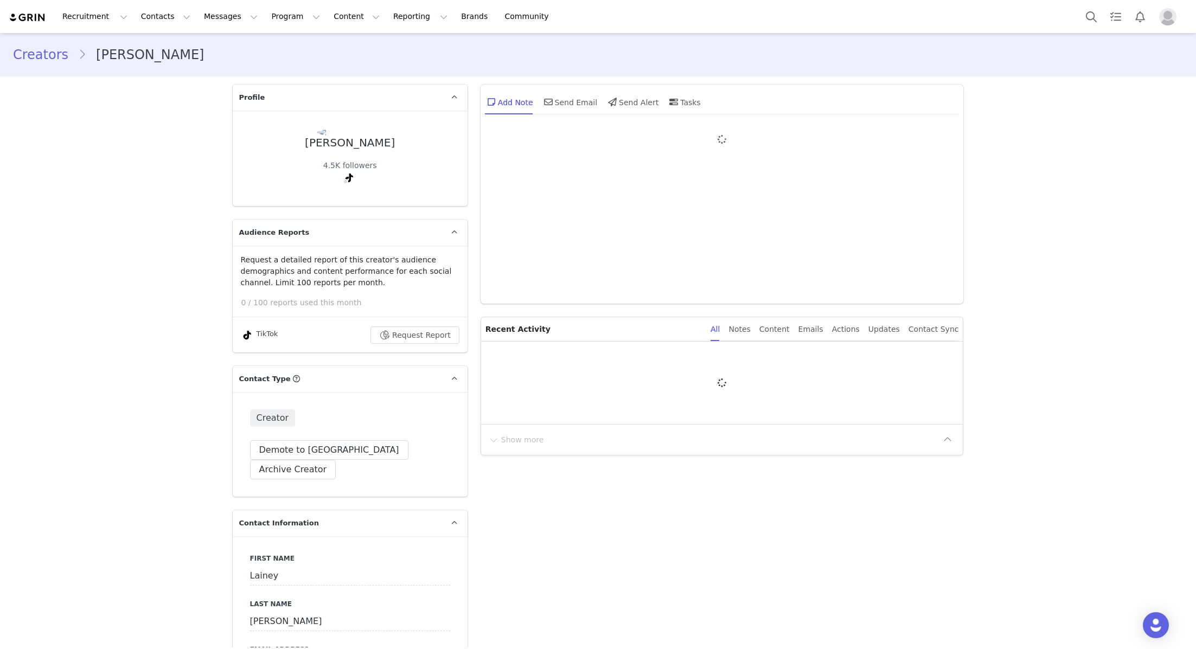
type input "+1 ([GEOGRAPHIC_DATA])"
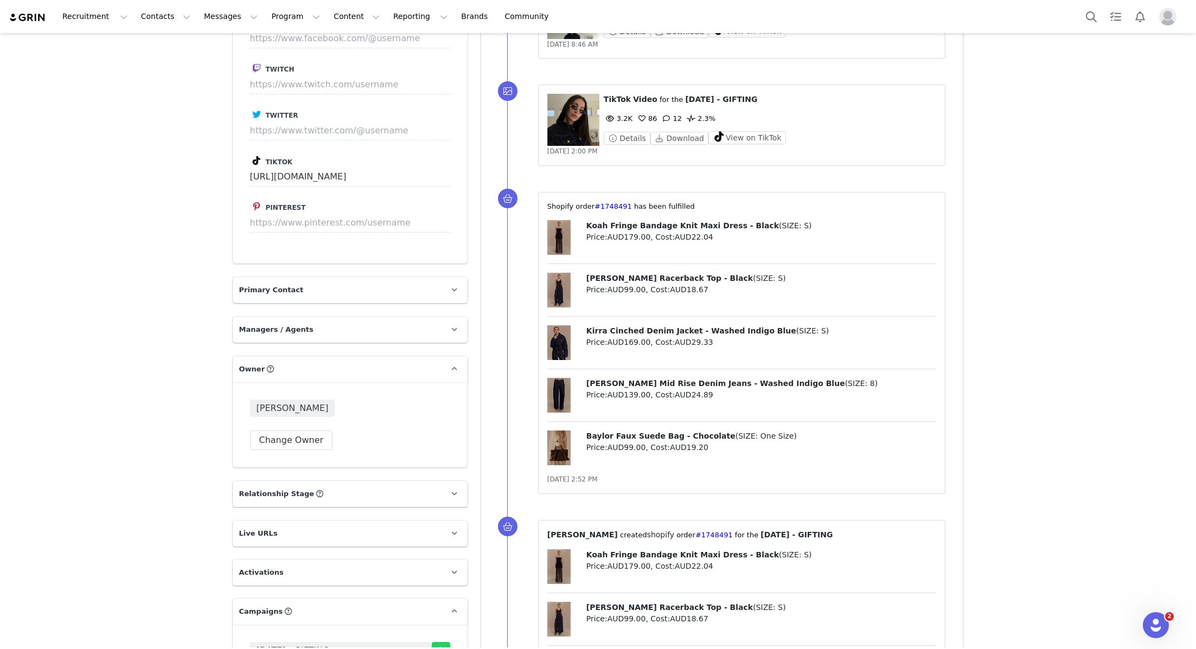
click at [1078, 15] on div "Recruitment Recruitment Creator Search Curated Lists Landing Pages Web Extensio…" at bounding box center [598, 16] width 1196 height 33
click at [1088, 18] on button "Search" at bounding box center [1091, 16] width 24 height 24
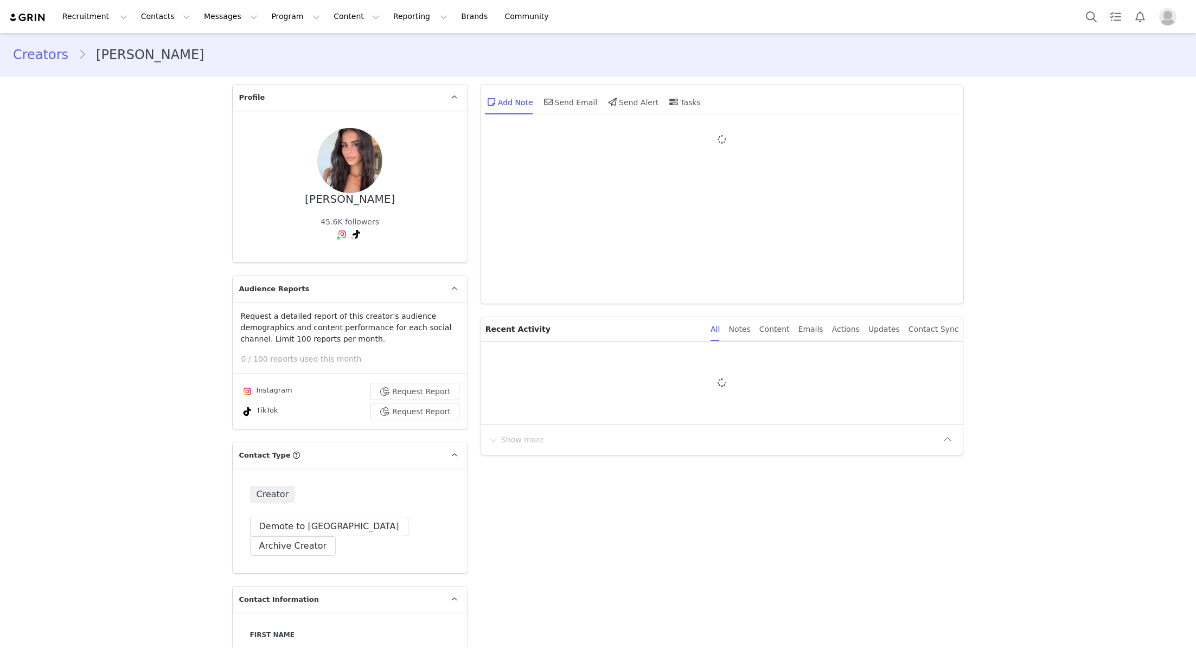
type input "+1 ([GEOGRAPHIC_DATA])"
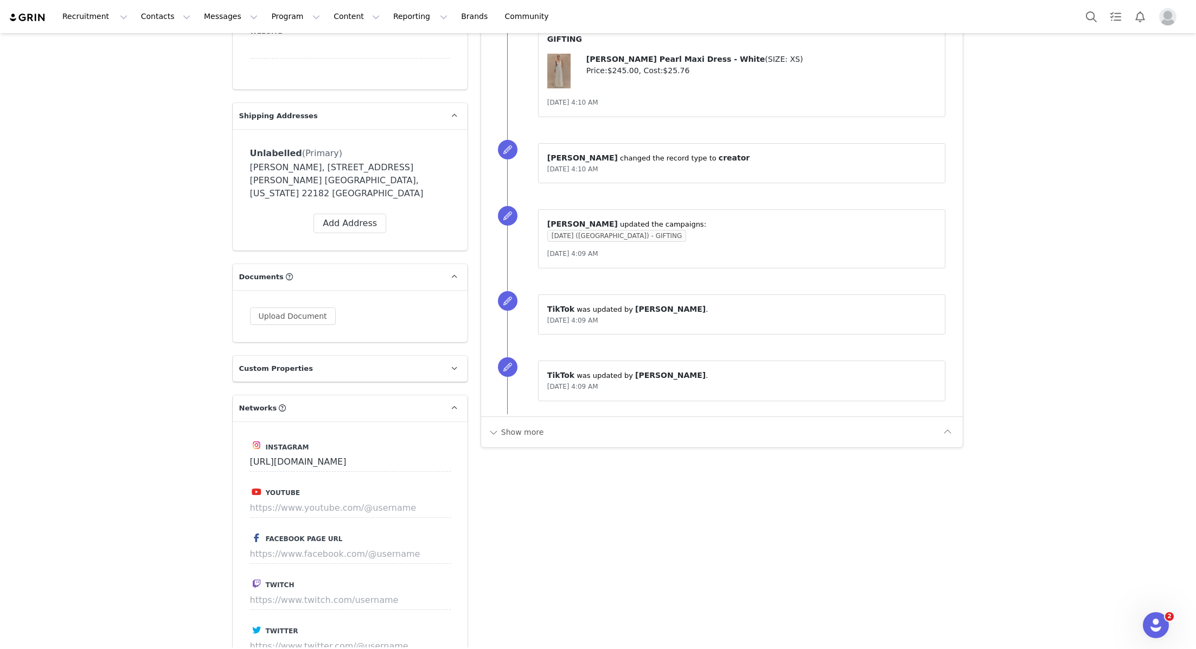
scroll to position [797, 0]
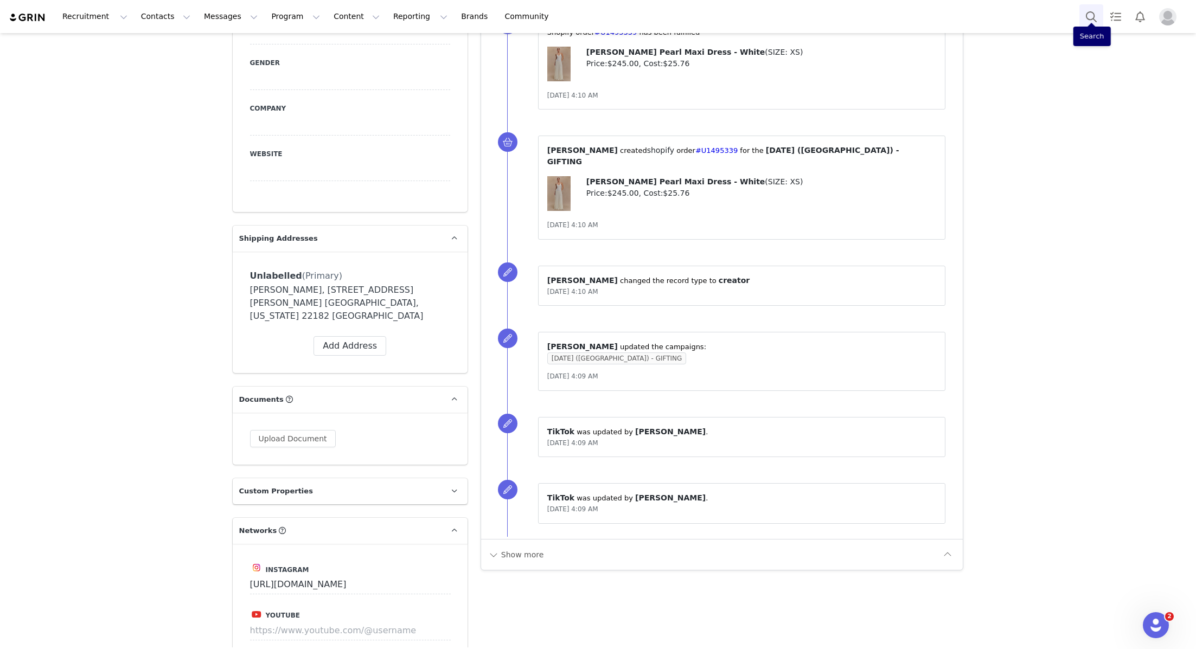
click at [1092, 20] on button "Search" at bounding box center [1091, 16] width 24 height 24
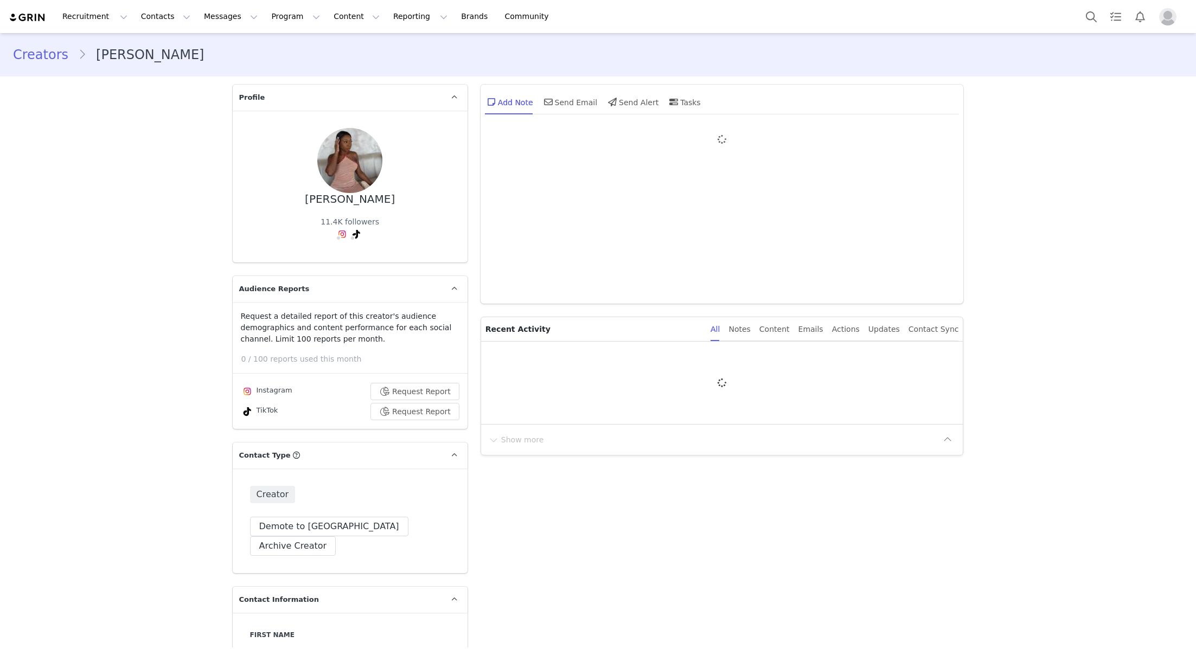
type input "+1 ([GEOGRAPHIC_DATA])"
